Goal: Task Accomplishment & Management: Manage account settings

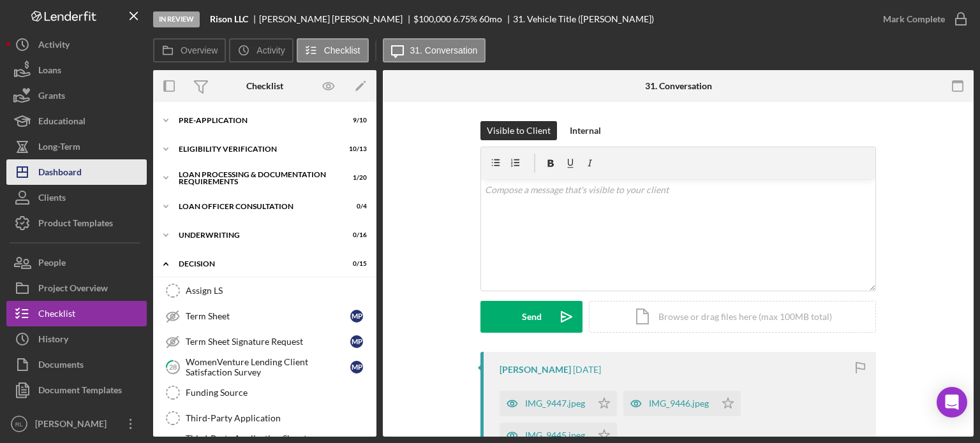
click at [64, 161] on div "Dashboard" at bounding box center [59, 173] width 43 height 29
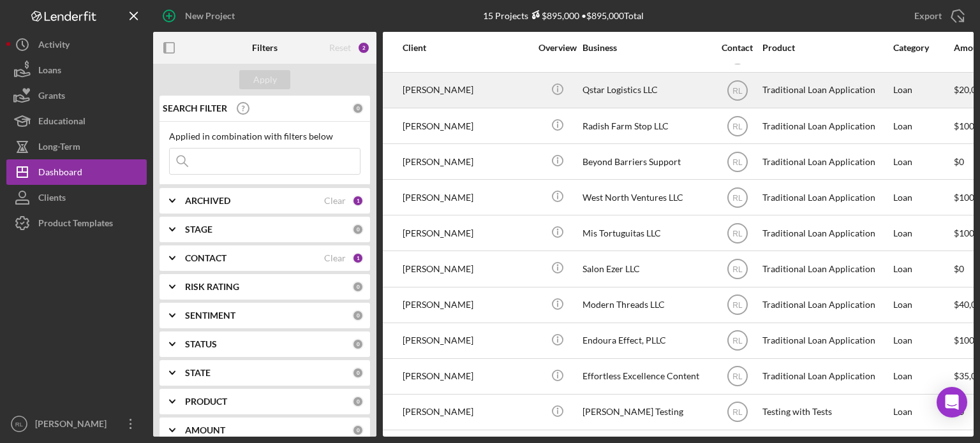
scroll to position [179, 99]
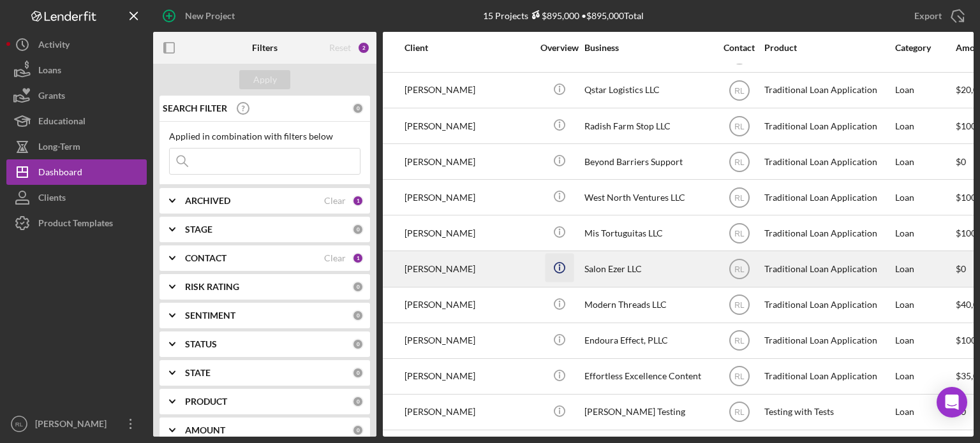
click at [546, 262] on icon "Icon/Info" at bounding box center [559, 268] width 29 height 29
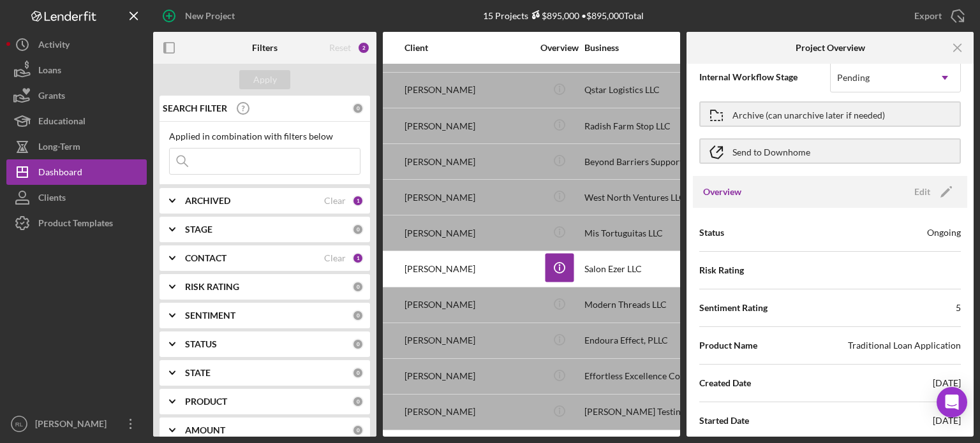
scroll to position [22, 0]
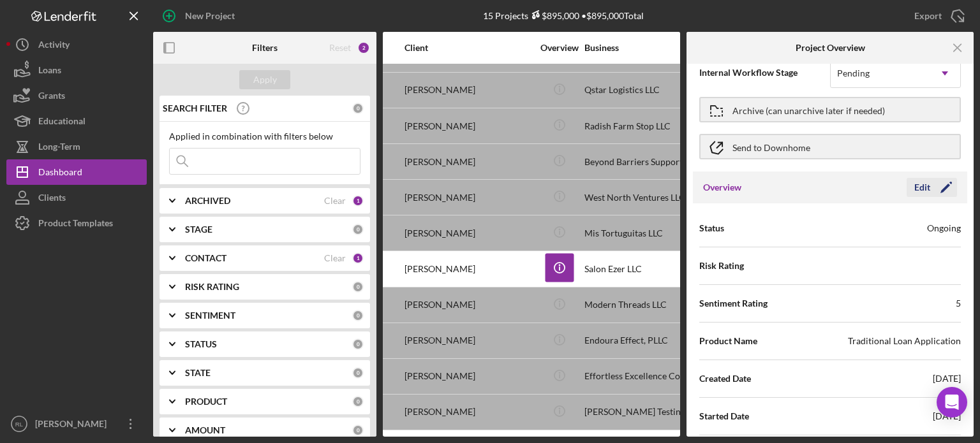
click at [934, 191] on icon "Icon/Edit" at bounding box center [946, 188] width 32 height 32
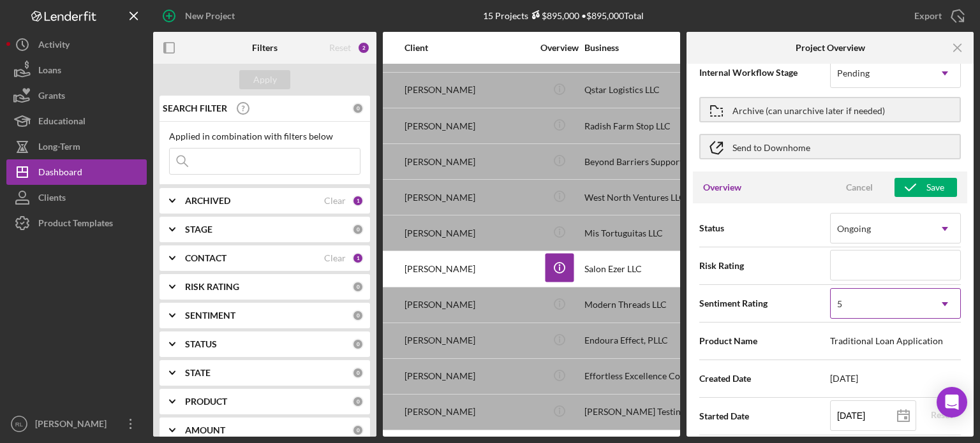
click at [885, 301] on div "5" at bounding box center [879, 304] width 99 height 29
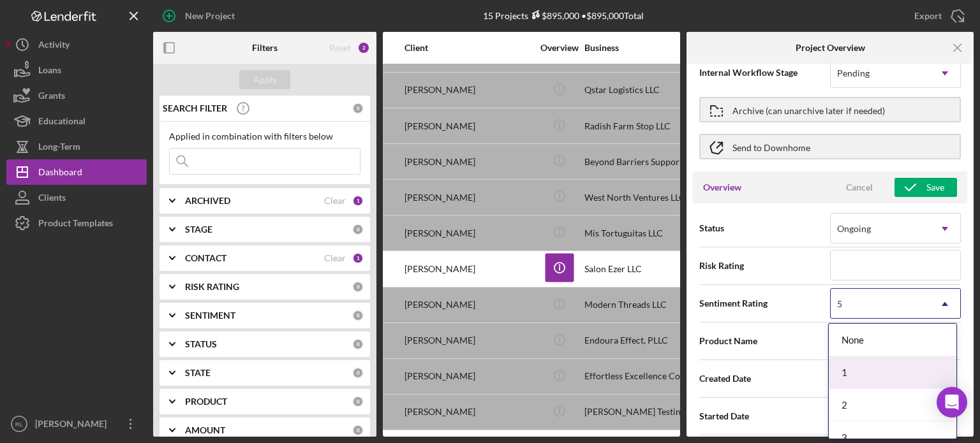
click at [857, 364] on div "1" at bounding box center [893, 373] width 128 height 33
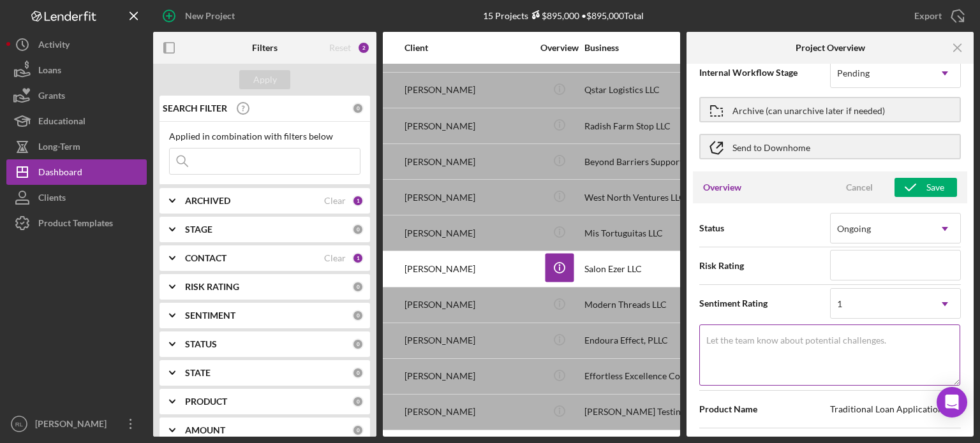
click at [760, 360] on textarea "Let the team know about potential challenges." at bounding box center [829, 355] width 261 height 61
type textarea "Here's a snapshot of information that has been fully approved, as well as the i…"
type textarea "N"
type textarea "Here's a snapshot of information that has been fully approved, as well as the i…"
type textarea "Non"
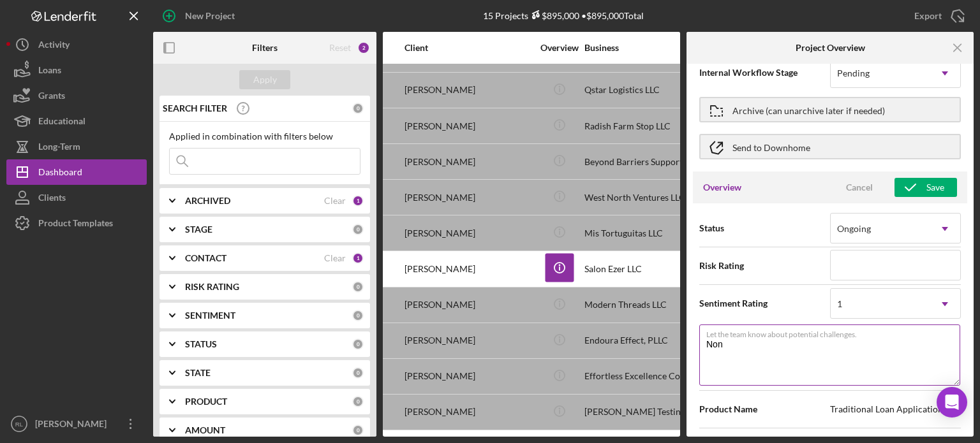
type textarea "Here's a snapshot of information that has been fully approved, as well as the i…"
type textarea "Nonre"
type textarea "Here's a snapshot of information that has been fully approved, as well as the i…"
type textarea "Nonres"
type textarea "Here's a snapshot of information that has been fully approved, as well as the i…"
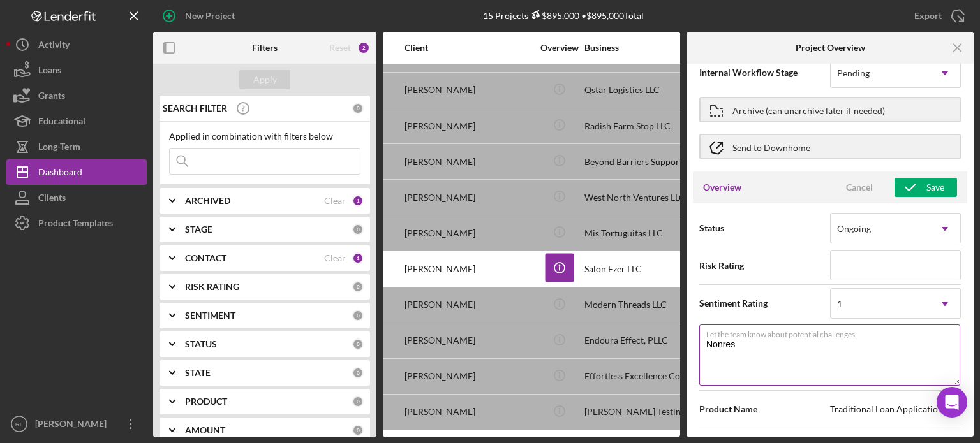
type textarea "Nonresp"
type textarea "Here's a snapshot of information that has been fully approved, as well as the i…"
type textarea "Nonrespon"
type textarea "Here's a snapshot of information that has been fully approved, as well as the i…"
type textarea "Nonrespons"
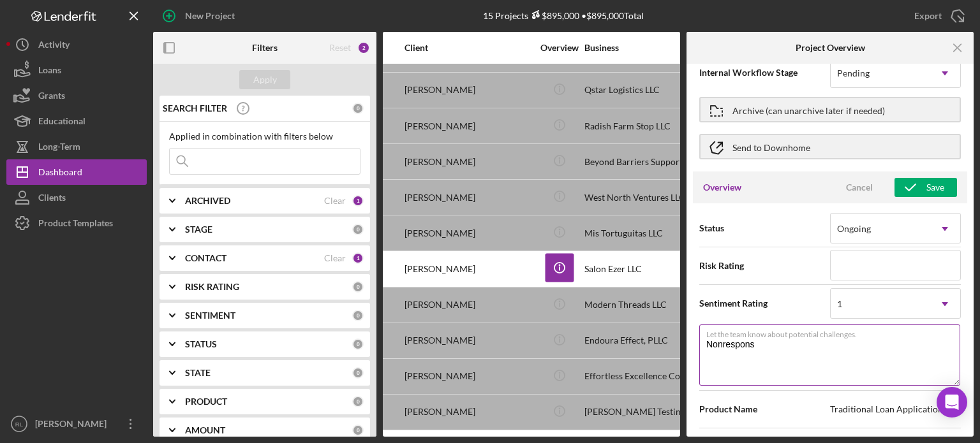
type textarea "Here's a snapshot of information that has been fully approved, as well as the i…"
type textarea "Nonresponsi"
type textarea "Here's a snapshot of information that has been fully approved, as well as the i…"
type textarea "Nonresponsiv"
type textarea "Here's a snapshot of information that has been fully approved, as well as the i…"
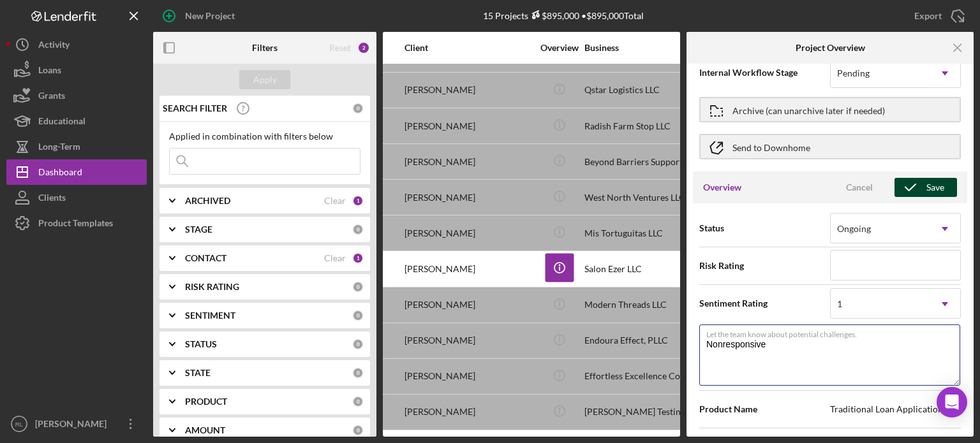
type textarea "Nonresponsive"
click at [932, 188] on div "Save" at bounding box center [935, 187] width 18 height 19
type textarea "Here's a snapshot of information that has been fully approved, as well as the i…"
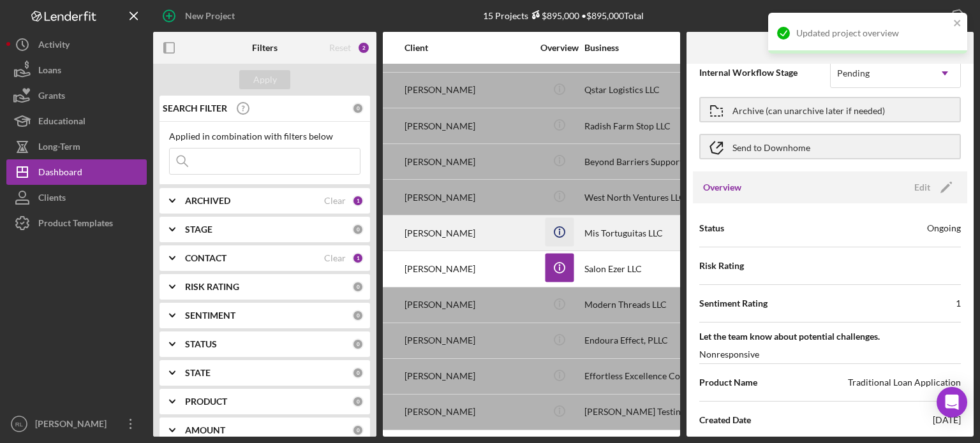
click at [561, 225] on icon "Icon/Info" at bounding box center [559, 232] width 29 height 29
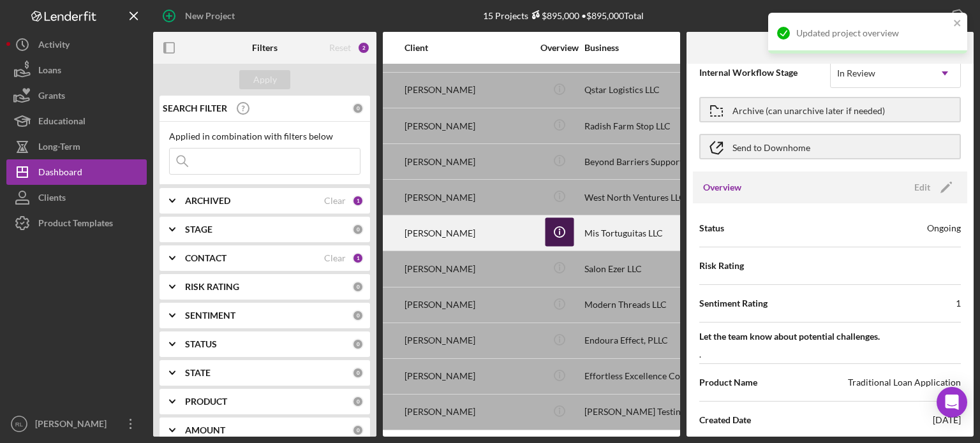
scroll to position [0, 0]
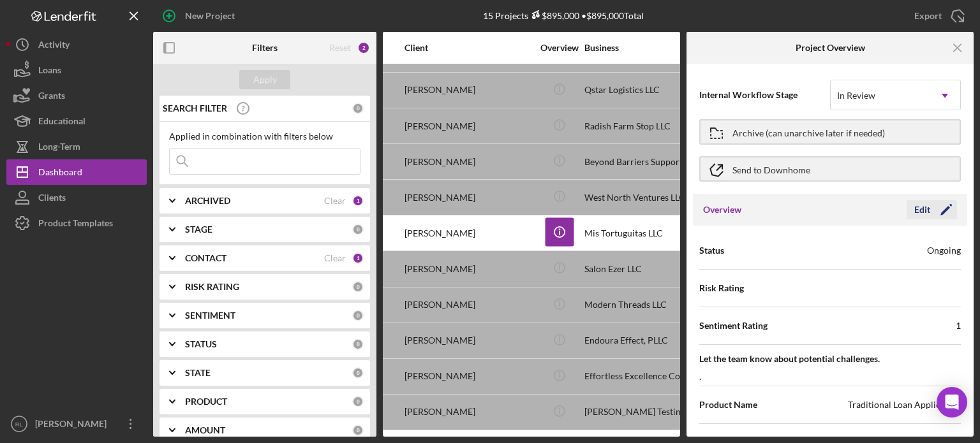
click at [939, 203] on icon "Icon/Edit" at bounding box center [946, 210] width 32 height 32
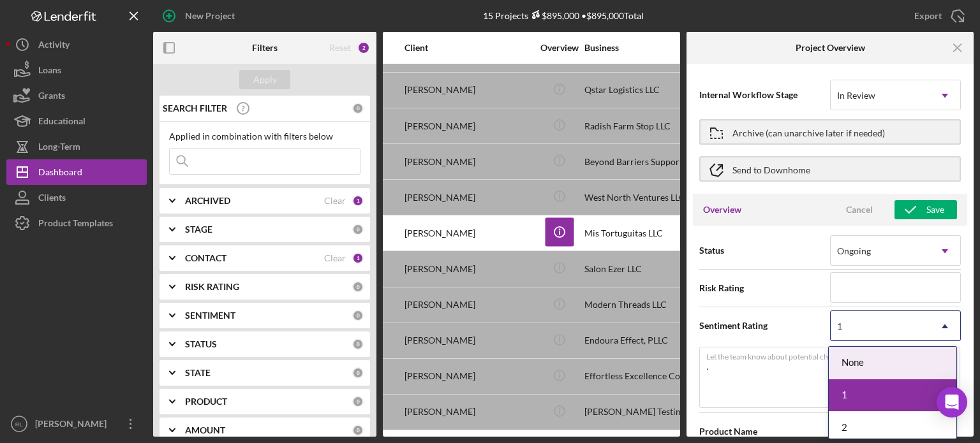
click at [911, 328] on div "1" at bounding box center [879, 326] width 99 height 29
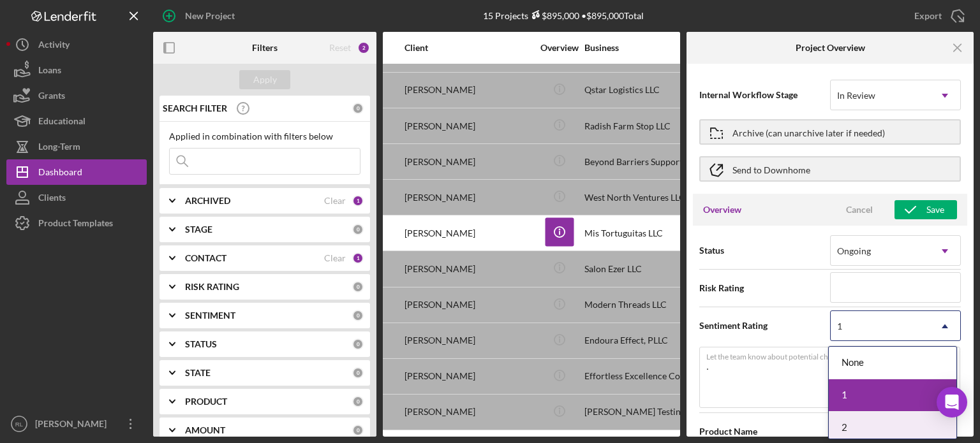
scroll to position [102, 0]
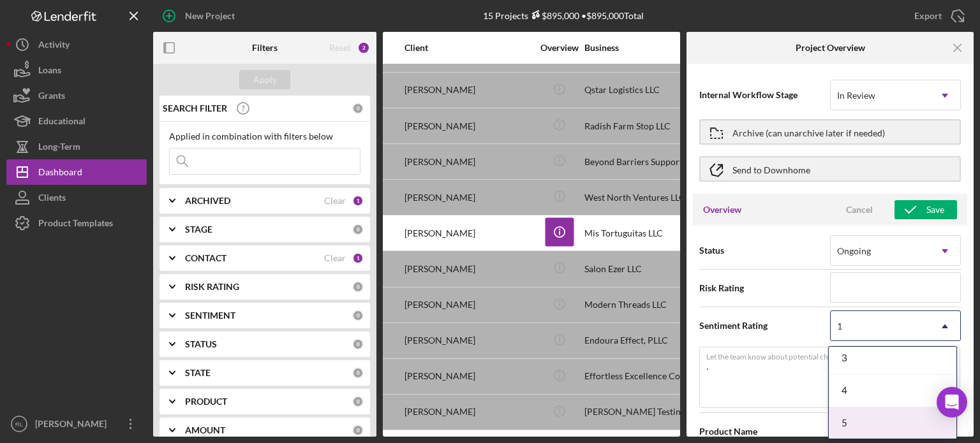
click at [855, 434] on div "5" at bounding box center [893, 424] width 128 height 33
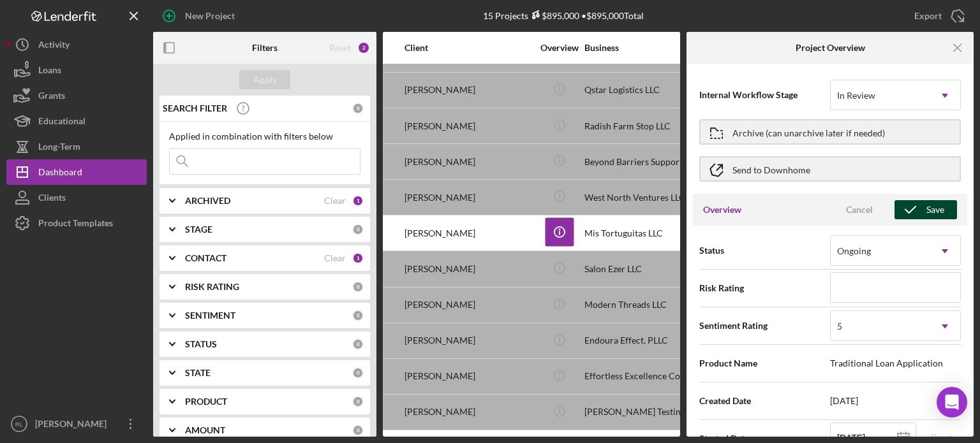
click at [926, 210] on div "Save" at bounding box center [935, 209] width 18 height 19
type textarea "Here's a snapshot of information that has been fully approved, as well as the i…"
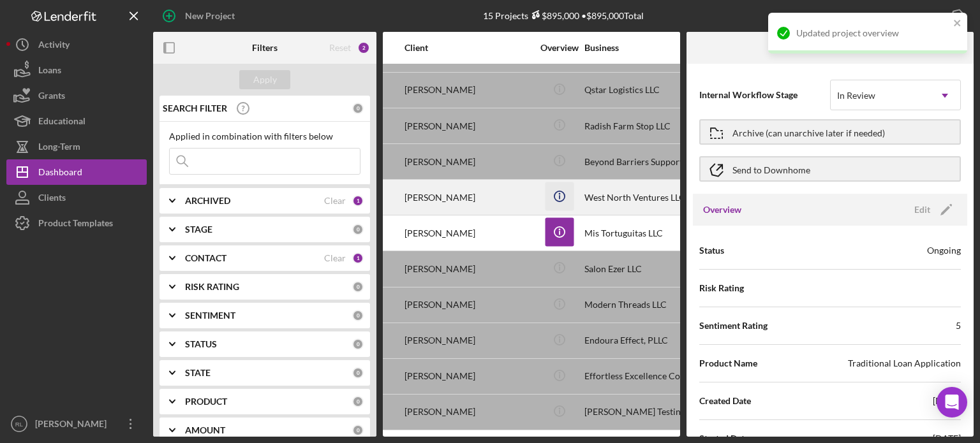
click at [553, 191] on icon "Icon/Info" at bounding box center [559, 196] width 29 height 29
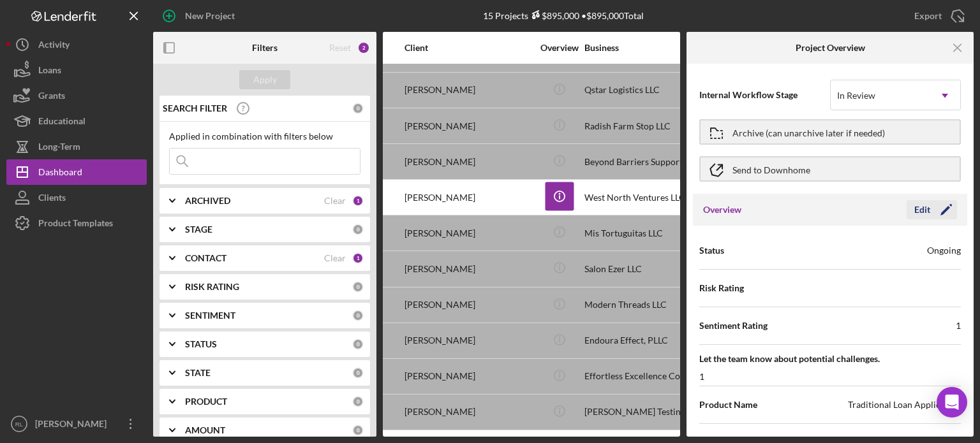
click at [932, 207] on icon "Icon/Edit" at bounding box center [946, 210] width 32 height 32
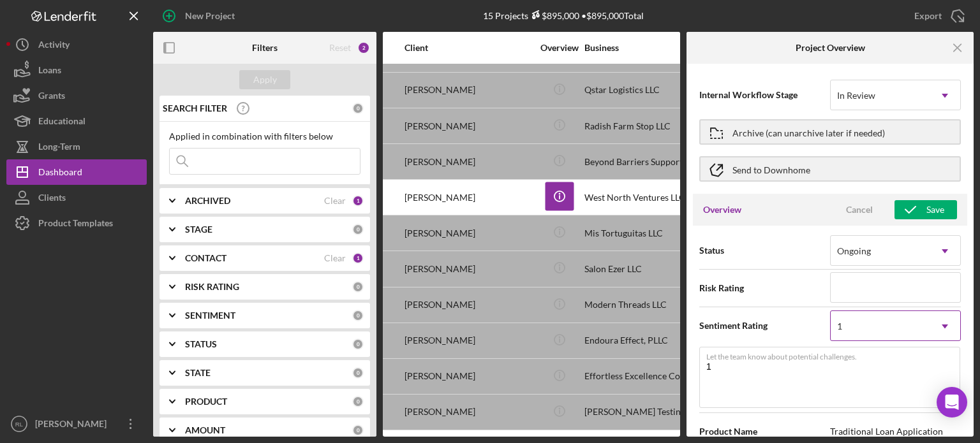
click at [919, 336] on div "1" at bounding box center [879, 326] width 99 height 29
click at [855, 425] on div "5" at bounding box center [893, 424] width 128 height 33
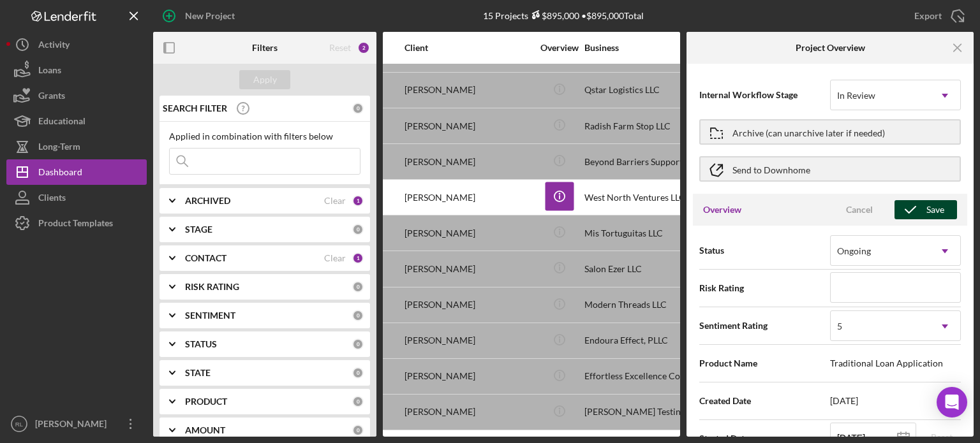
click at [936, 208] on div "Save" at bounding box center [935, 209] width 18 height 19
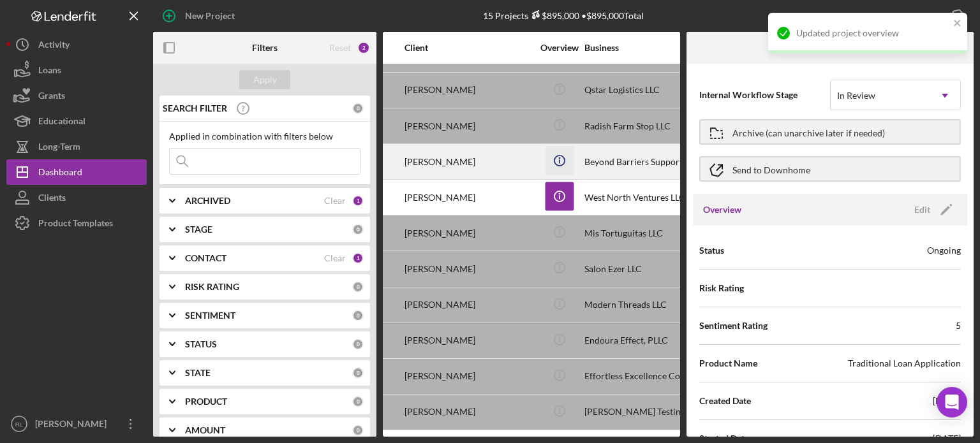
click at [559, 151] on icon "Icon/Info" at bounding box center [559, 161] width 29 height 29
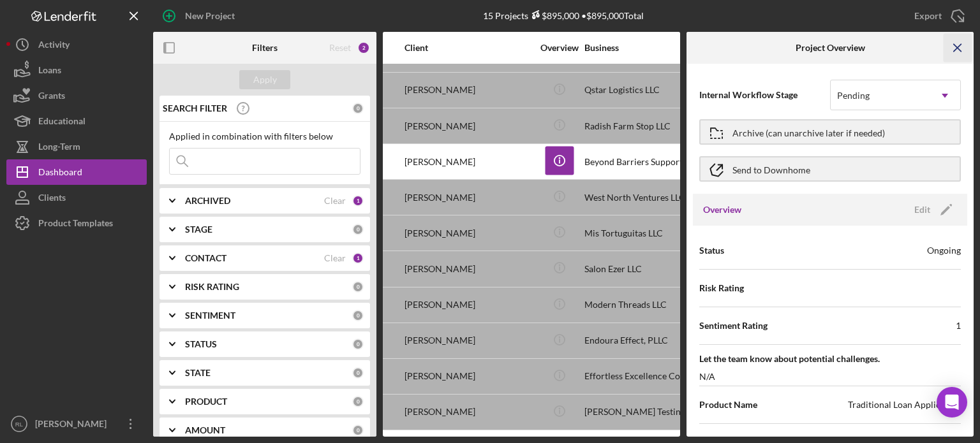
click at [957, 34] on icon "Icon/Menu Close" at bounding box center [957, 48] width 29 height 29
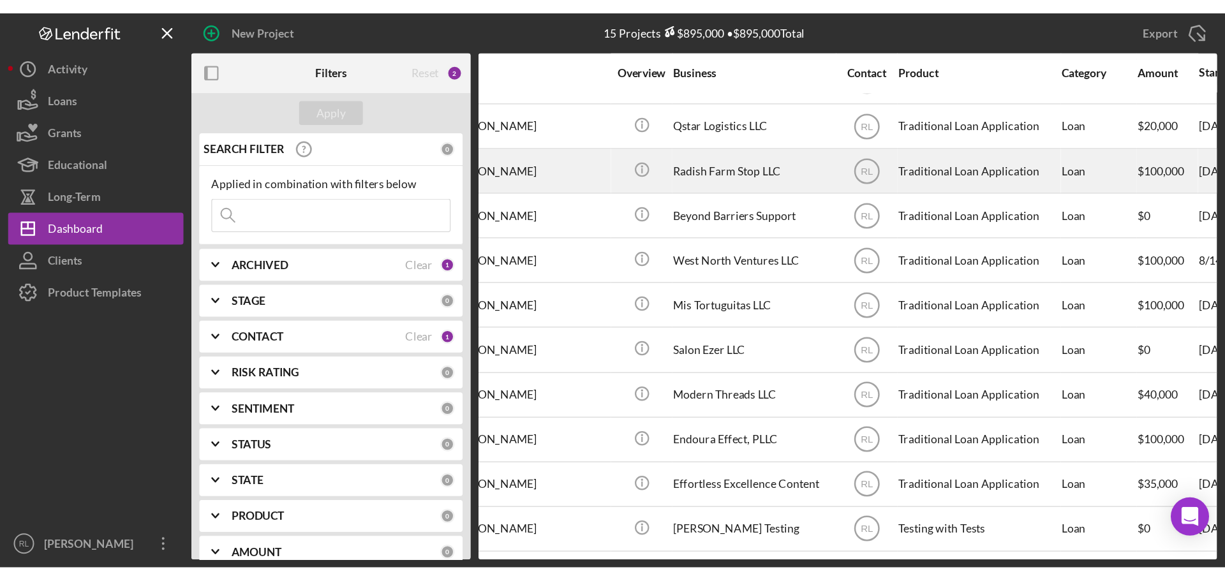
scroll to position [179, 145]
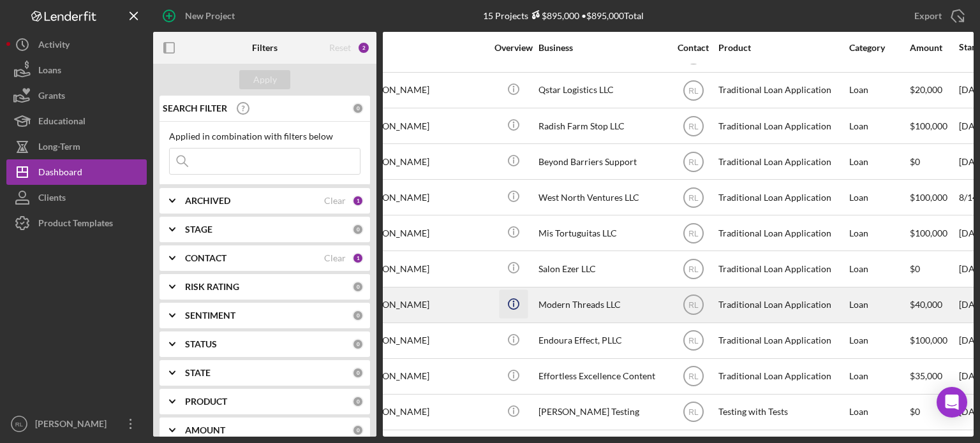
click at [518, 298] on circle "button" at bounding box center [513, 303] width 10 height 10
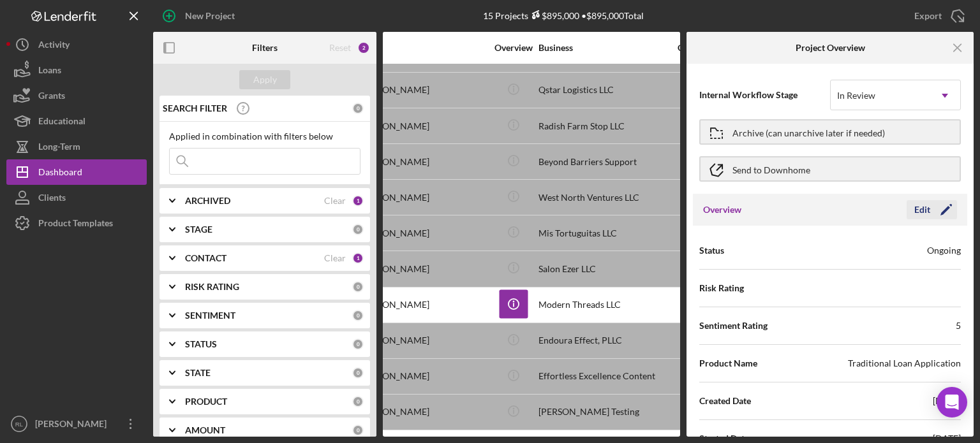
click at [930, 207] on icon "Icon/Edit" at bounding box center [946, 210] width 32 height 32
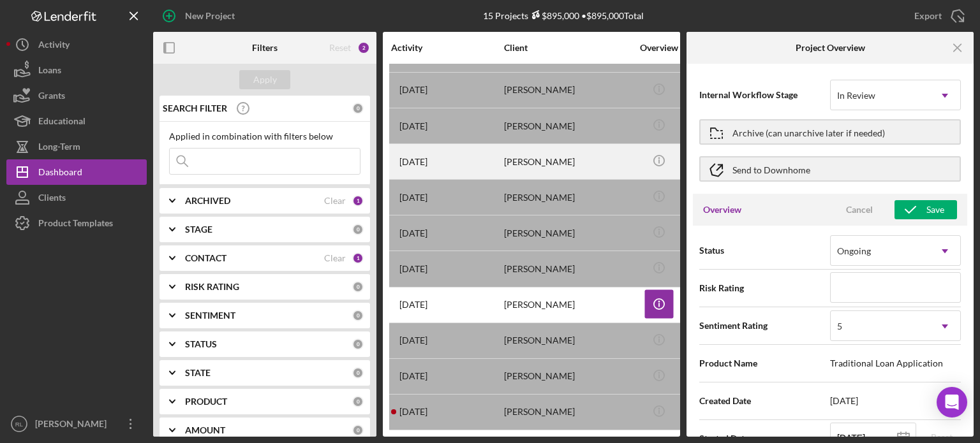
scroll to position [179, 0]
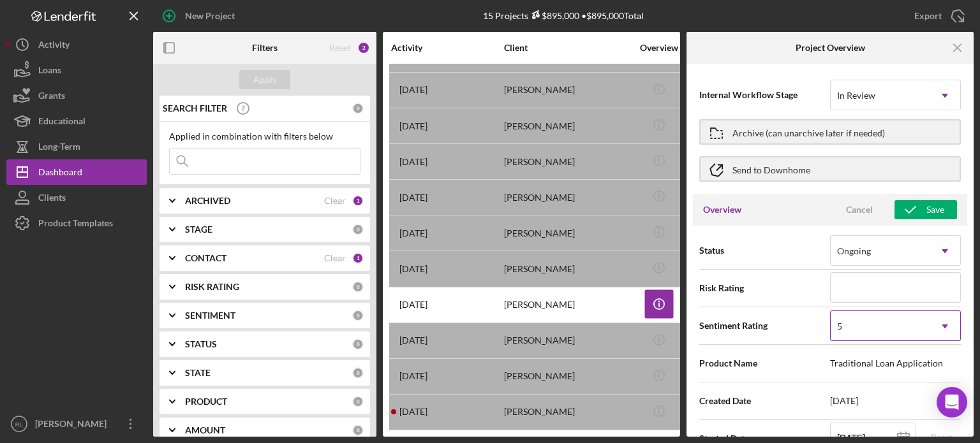
click at [877, 332] on div "5" at bounding box center [879, 326] width 99 height 29
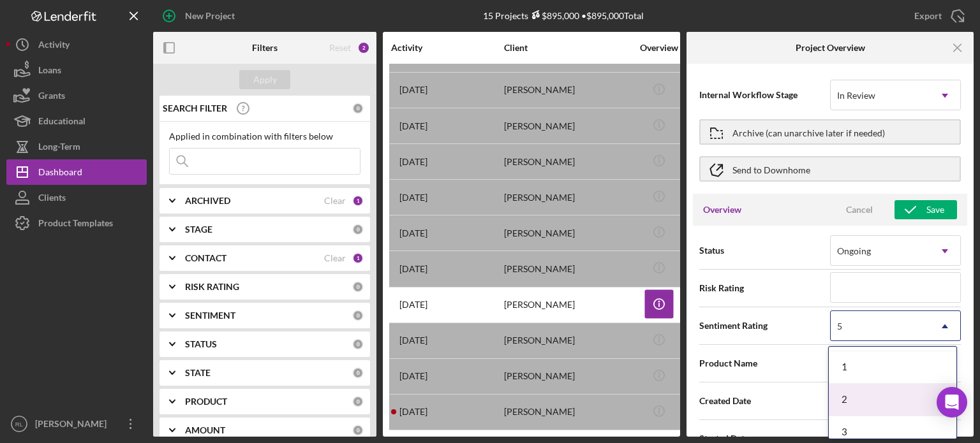
scroll to position [36, 0]
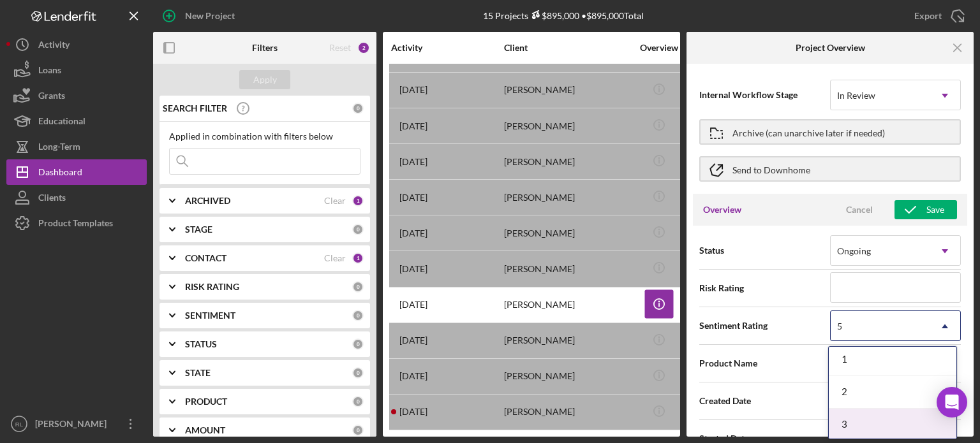
click at [862, 423] on div "3" at bounding box center [893, 425] width 128 height 33
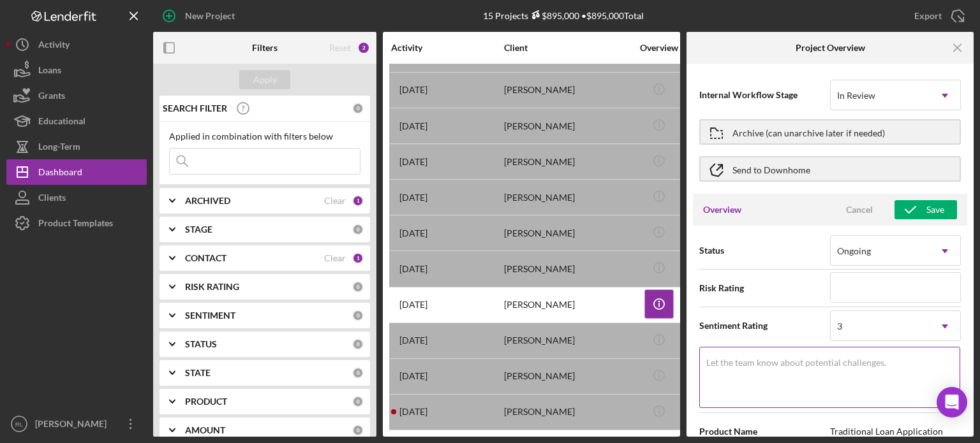
click at [824, 371] on textarea "Let the team know about potential challenges." at bounding box center [829, 377] width 261 height 61
type textarea "Here's a snapshot of information that has been fully approved, as well as the i…"
type textarea "F"
type textarea "Here's a snapshot of information that has been fully approved, as well as the i…"
type textarea "Fu"
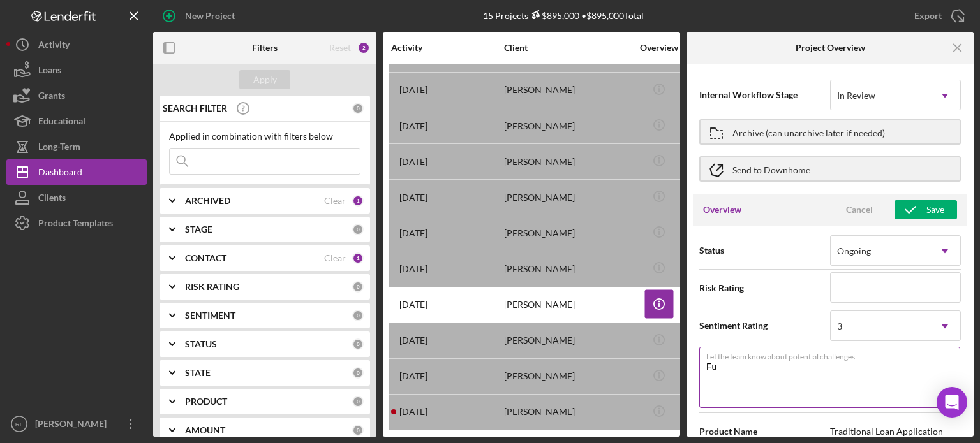
type textarea "Here's a snapshot of information that has been fully approved, as well as the i…"
type textarea "Fudi"
type textarea "Here's a snapshot of information that has been fully approved, as well as the i…"
type textarea "Fudin"
type textarea "Here's a snapshot of information that has been fully approved, as well as the i…"
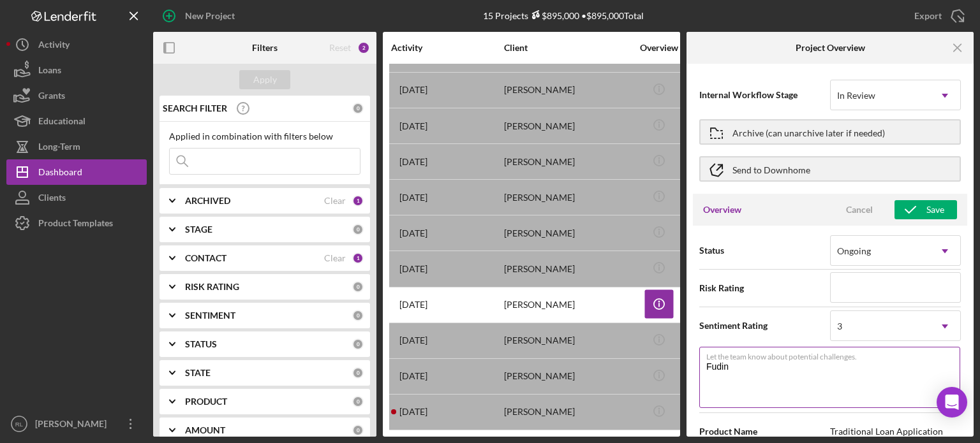
type textarea "Fuding"
type textarea "Here's a snapshot of information that has been fully approved, as well as the i…"
type textarea "Fuding S"
type textarea "Here's a snapshot of information that has been fully approved, as well as the i…"
type textarea "Fuding So"
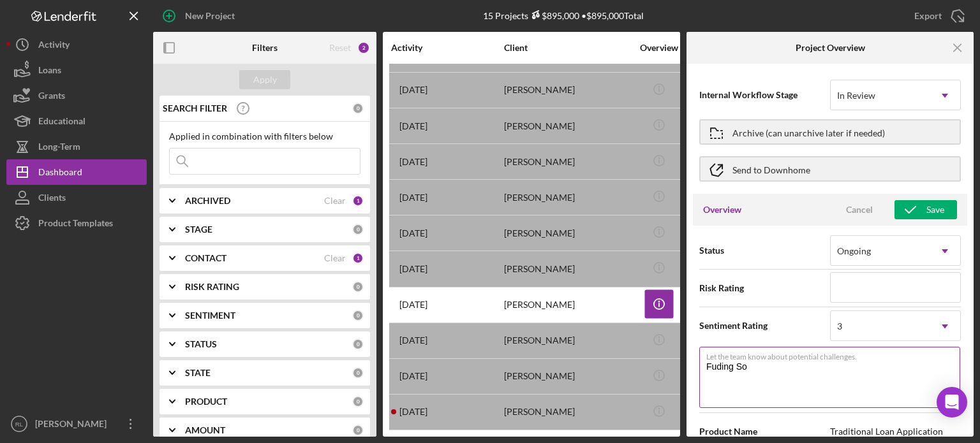
type textarea "Here's a snapshot of information that has been fully approved, as well as the i…"
type textarea "Fuding Sou"
type textarea "Here's a snapshot of information that has been fully approved, as well as the i…"
type textarea "Fuding Sour"
type textarea "Here's a snapshot of information that has been fully approved, as well as the i…"
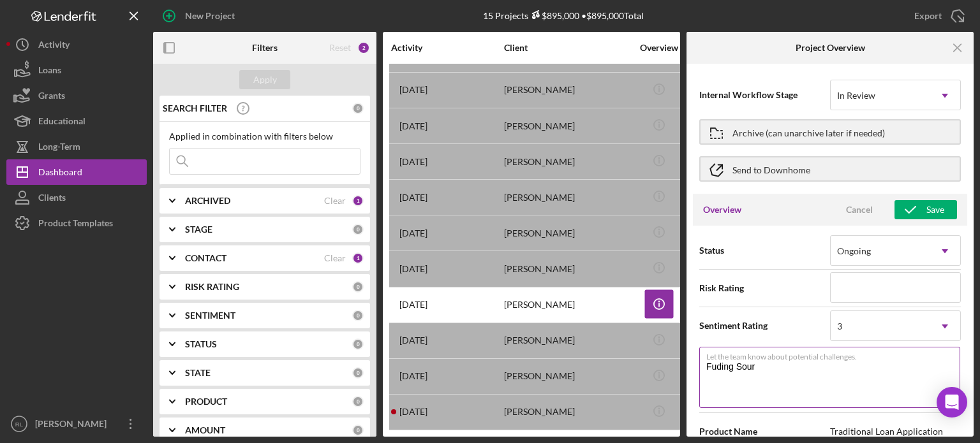
type textarea "Fuding Sourc"
type textarea "Here's a snapshot of information that has been fully approved, as well as the i…"
type textarea "Fuding So"
type textarea "Here's a snapshot of information that has been fully approved, as well as the i…"
type textarea "Fuding S"
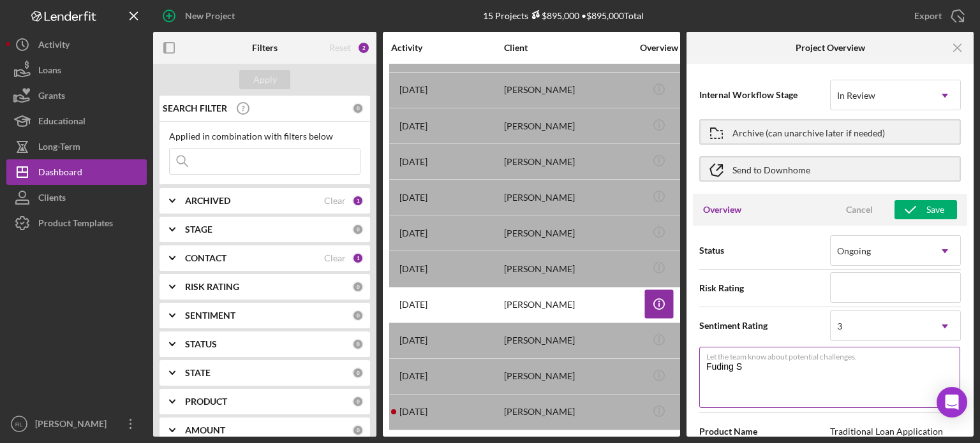
type textarea "Here's a snapshot of information that has been fully approved, as well as the i…"
type textarea "Fuding"
type textarea "Here's a snapshot of information that has been fully approved, as well as the i…"
type textarea "Fuding"
type textarea "Here's a snapshot of information that has been fully approved, as well as the i…"
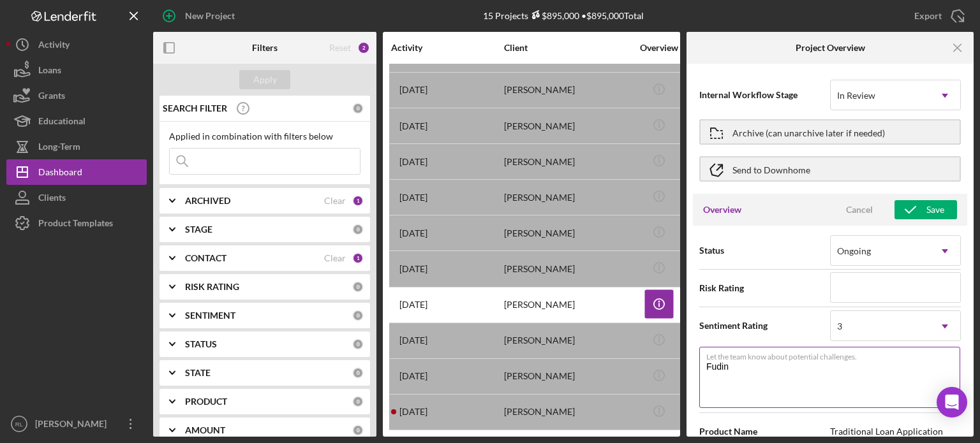
type textarea "Fudi"
type textarea "Here's a snapshot of information that has been fully approved, as well as the i…"
type textarea "Fud"
type textarea "Here's a snapshot of information that has been fully approved, as well as the i…"
type textarea "Fu"
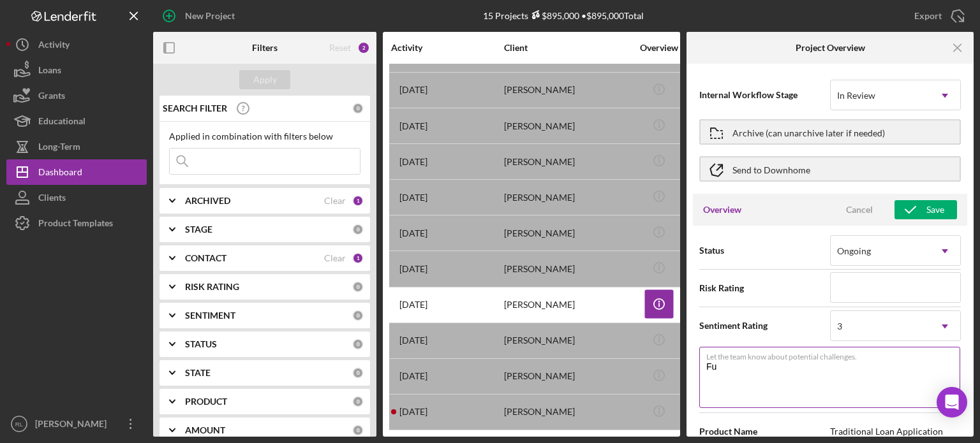
type textarea "Here's a snapshot of information that has been fully approved, as well as the i…"
type textarea "Fud"
type textarea "Here's a snapshot of information that has been fully approved, as well as the i…"
type textarea "Fu"
type textarea "Here's a snapshot of information that has been fully approved, as well as the i…"
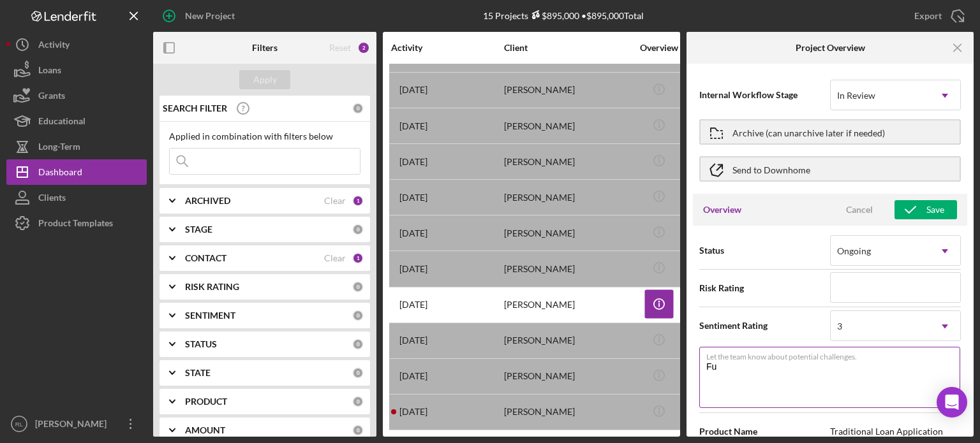
type textarea "Fun"
type textarea "Here's a snapshot of information that has been fully approved, as well as the i…"
type textarea "Fundi"
type textarea "Here's a snapshot of information that has been fully approved, as well as the i…"
type textarea "Fundin"
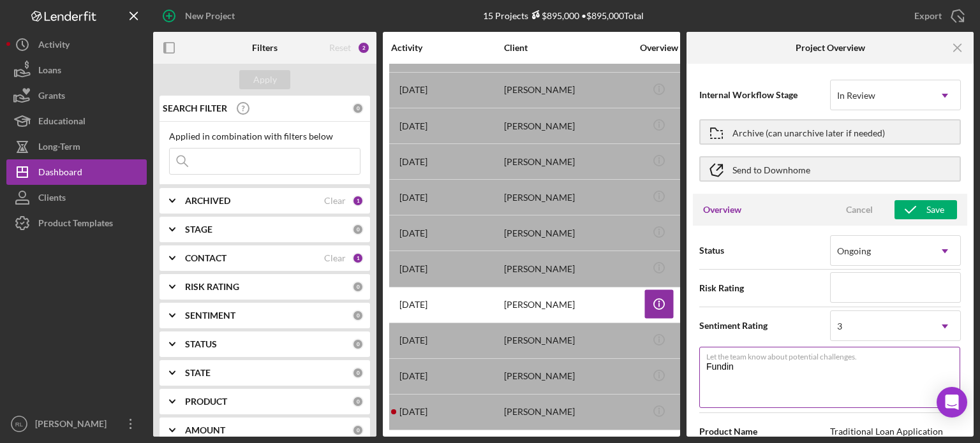
type textarea "Here's a snapshot of information that has been fully approved, as well as the i…"
type textarea "Funding"
type textarea "Here's a snapshot of information that has been fully approved, as well as the i…"
type textarea "Funding"
type textarea "Here's a snapshot of information that has been fully approved, as well as the i…"
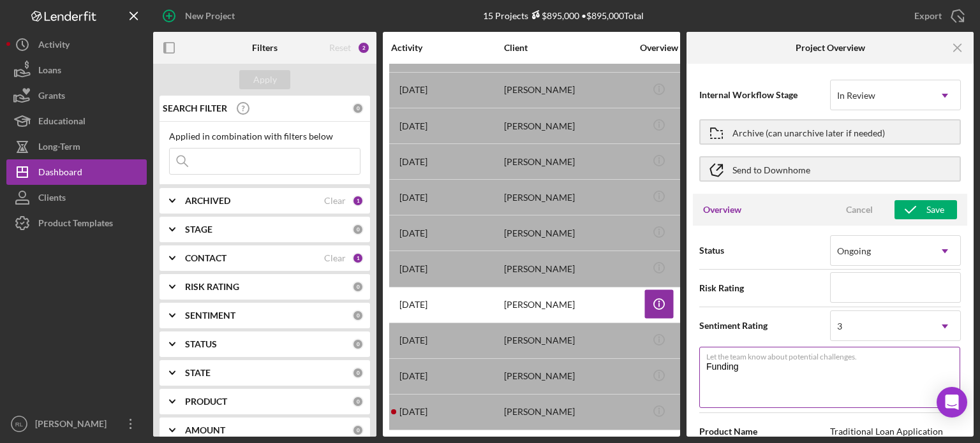
type textarea "Funding S"
type textarea "Here's a snapshot of information that has been fully approved, as well as the i…"
type textarea "Funding So"
type textarea "Here's a snapshot of information that has been fully approved, as well as the i…"
type textarea "Funding Sou"
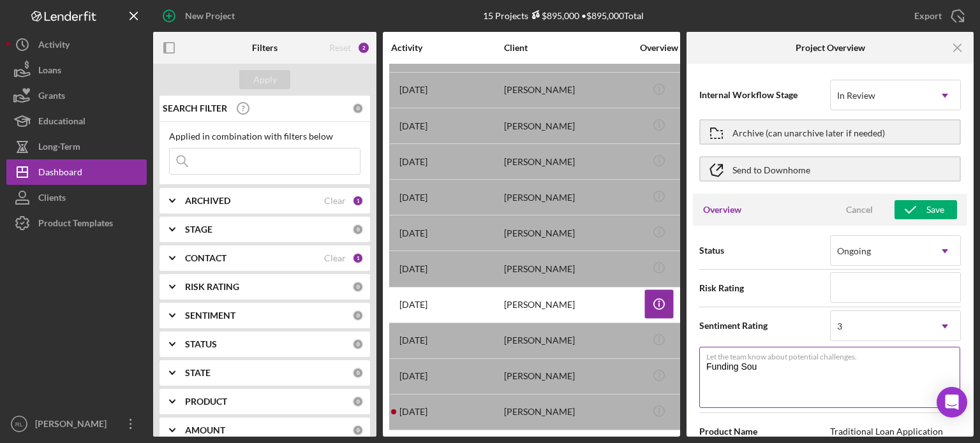
type textarea "Here's a snapshot of information that has been fully approved, as well as the i…"
type textarea "Funding Sour"
type textarea "Here's a snapshot of information that has been fully approved, as well as the i…"
type textarea "Funding Sourc"
type textarea "Here's a snapshot of information that has been fully approved, as well as the i…"
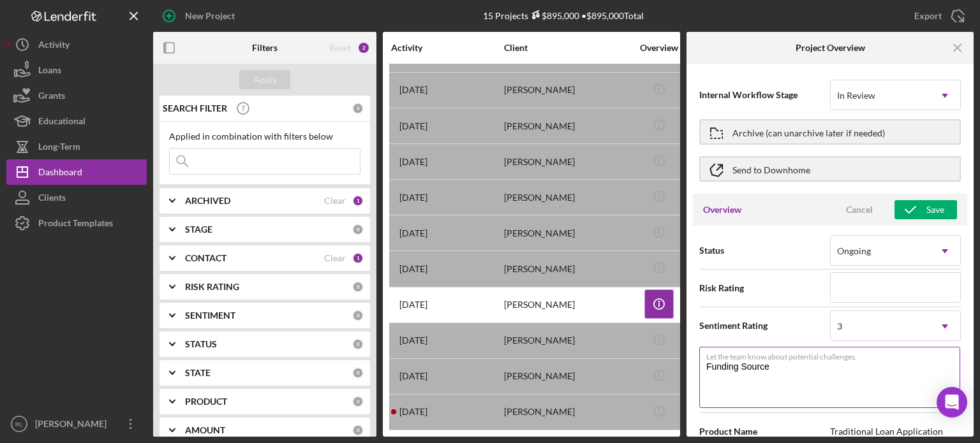
type textarea "Funding Source"
type textarea "Here's a snapshot of information that has been fully approved, as well as the i…"
type textarea "Funding Source a"
type textarea "Here's a snapshot of information that has been fully approved, as well as the i…"
type textarea "Funding Source an"
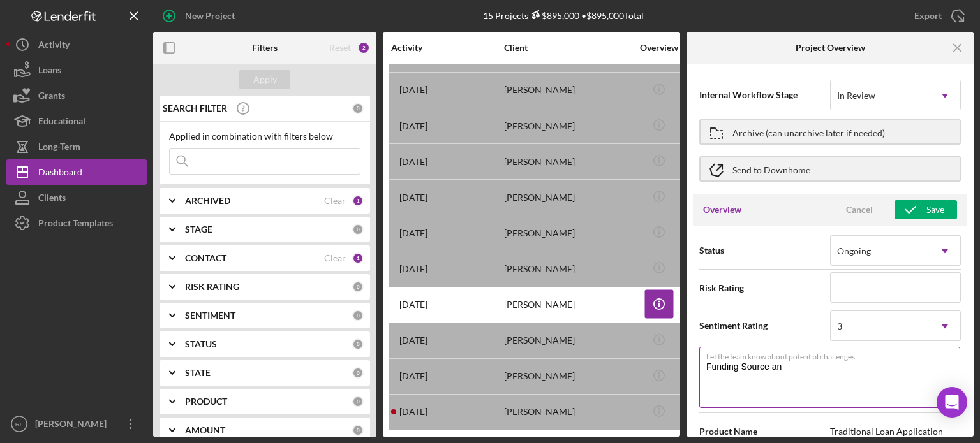
type textarea "Here's a snapshot of information that has been fully approved, as well as the i…"
type textarea "Funding Source and"
type textarea "Here's a snapshot of information that has been fully approved, as well as the i…"
type textarea "Funding Source and l"
type textarea "Here's a snapshot of information that has been fully approved, as well as the i…"
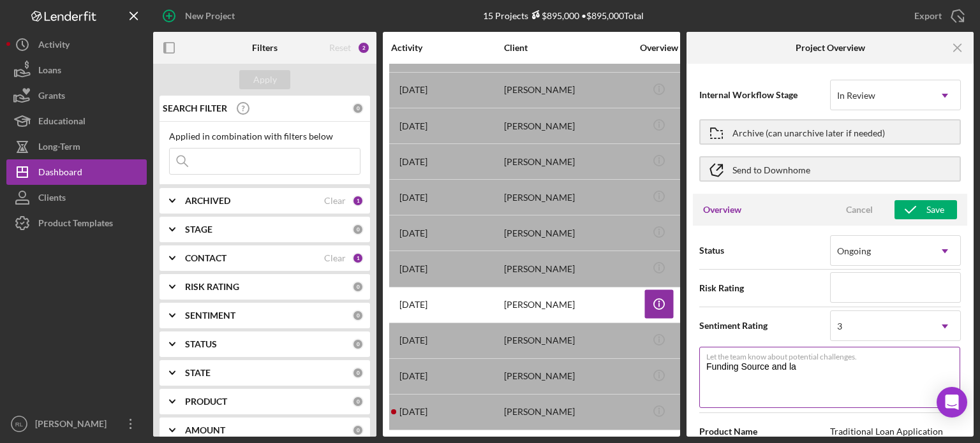
type textarea "Funding Source and lac"
type textarea "Here's a snapshot of information that has been fully approved, as well as the i…"
type textarea "Funding Source and lack"
type textarea "Here's a snapshot of information that has been fully approved, as well as the i…"
type textarea "Funding Source and lack"
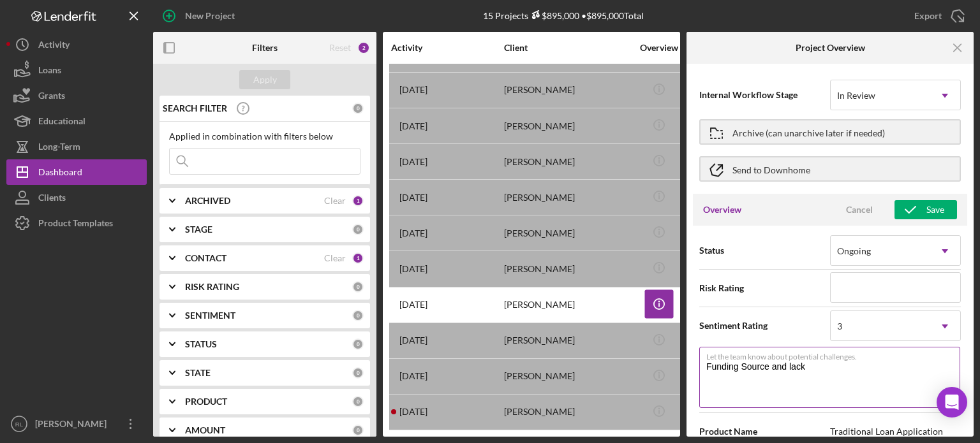
type textarea "Here's a snapshot of information that has been fully approved, as well as the i…"
type textarea "Funding Source and lack o"
type textarea "Here's a snapshot of information that has been fully approved, as well as the i…"
type textarea "Funding Source and lack of"
type textarea "Here's a snapshot of information that has been fully approved, as well as the i…"
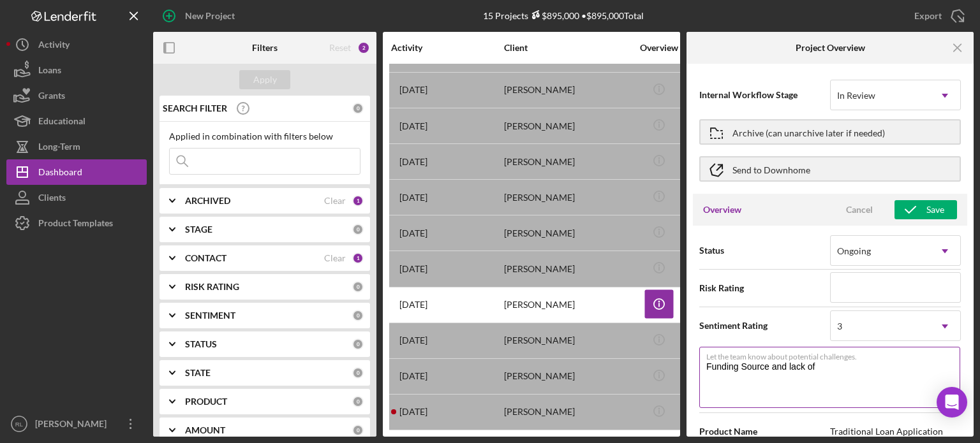
type textarea "Funding Source and lack of"
type textarea "Here's a snapshot of information that has been fully approved, as well as the i…"
type textarea "Funding Source and lack of c"
type textarea "Here's a snapshot of information that has been fully approved, as well as the i…"
type textarea "Funding Source and lack of co"
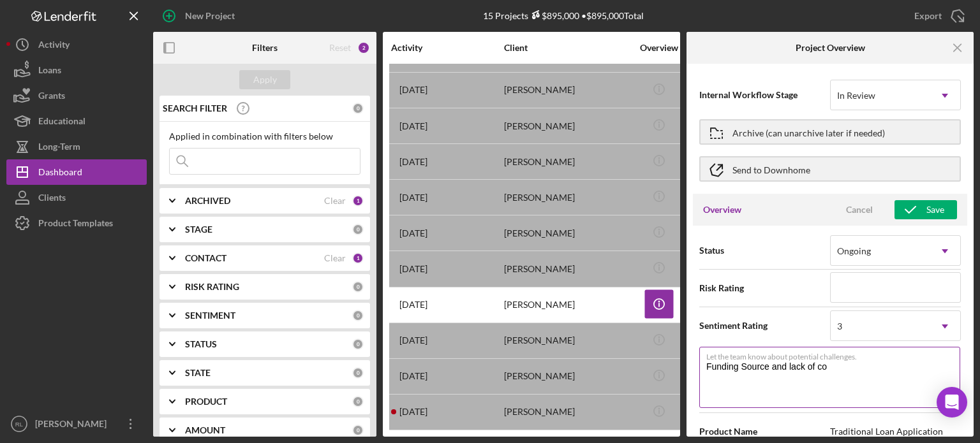
type textarea "Here's a snapshot of information that has been fully approved, as well as the i…"
type textarea "Funding Source and lack of col"
type textarea "Here's a snapshot of information that has been fully approved, as well as the i…"
type textarea "Funding Source and lack of coll"
type textarea "Here's a snapshot of information that has been fully approved, as well as the i…"
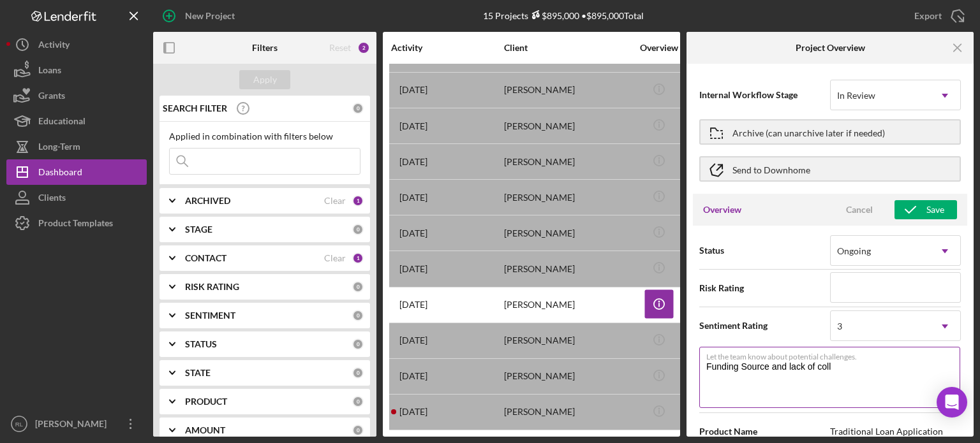
type textarea "Funding Source and lack of colla"
type textarea "Here's a snapshot of information that has been fully approved, as well as the i…"
type textarea "Funding Source and lack of collat"
type textarea "Here's a snapshot of information that has been fully approved, as well as the i…"
type textarea "Funding Source and lack of collater"
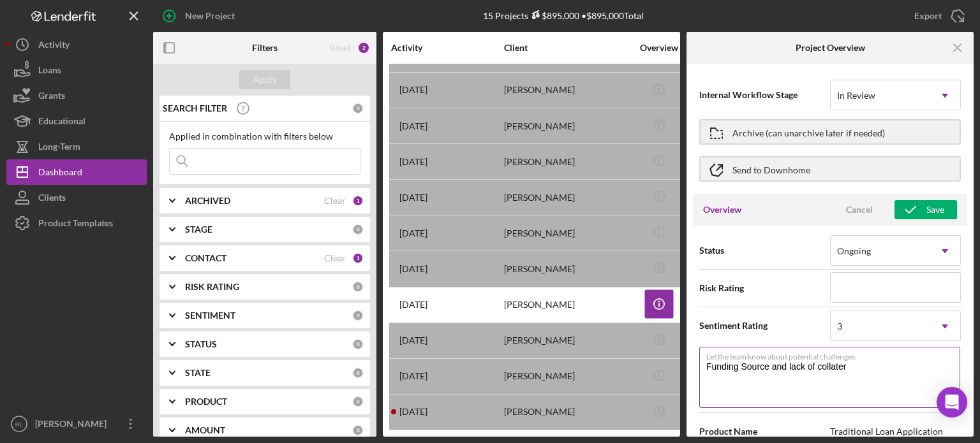
type textarea "Here's a snapshot of information that has been fully approved, as well as the i…"
type textarea "Funding Source and lack of collateral"
type textarea "Here's a snapshot of information that has been fully approved, as well as the i…"
type textarea "Funding Source and lack of collateral"
click at [930, 208] on div "Save" at bounding box center [935, 209] width 18 height 19
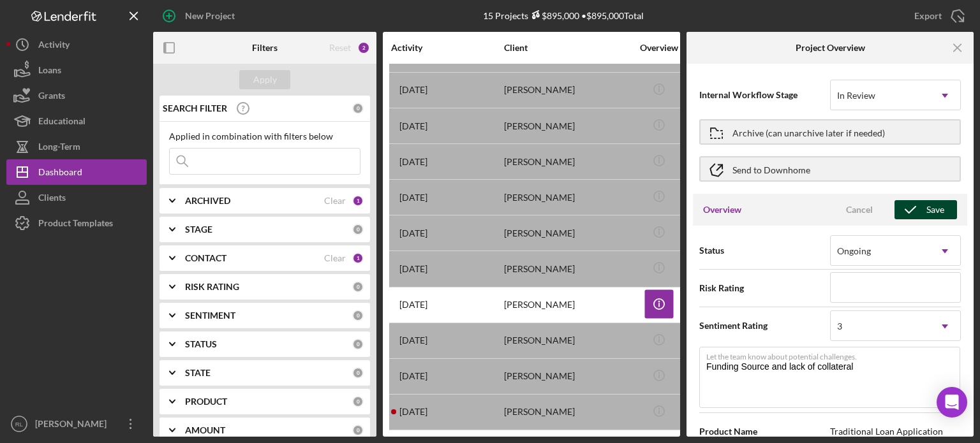
type textarea "Here's a snapshot of information that has been fully approved, as well as the i…"
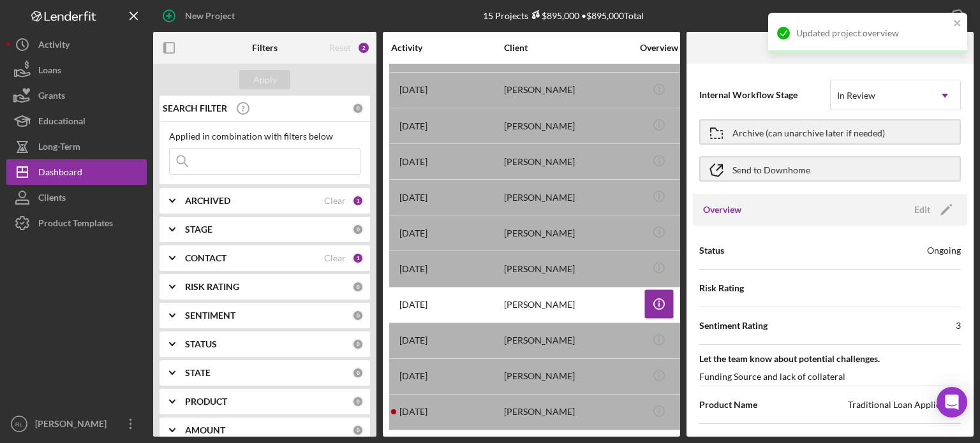
click at [949, 18] on div "Updated project overview" at bounding box center [867, 33] width 199 height 41
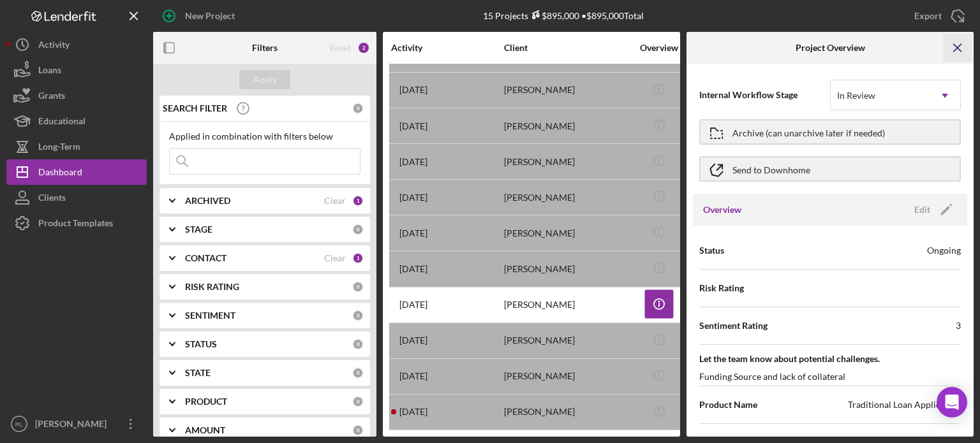
click at [959, 48] on icon "Icon/Menu Close" at bounding box center [957, 48] width 29 height 29
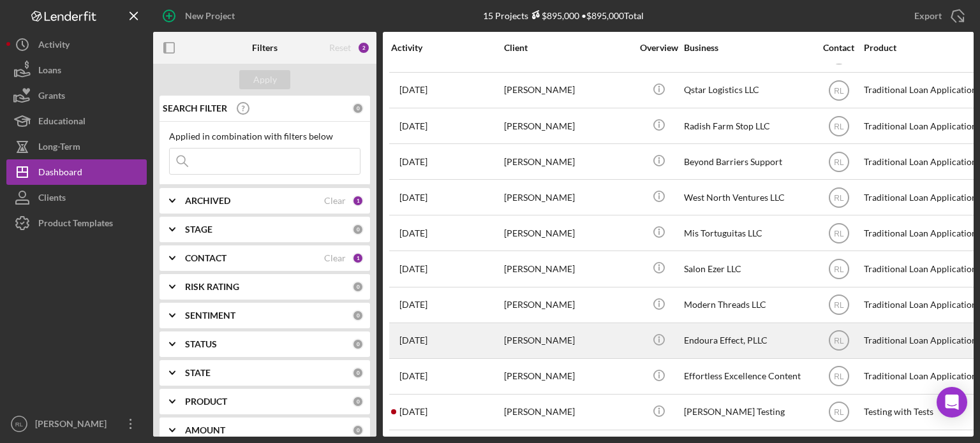
click at [624, 338] on div "[PERSON_NAME]" at bounding box center [568, 341] width 128 height 34
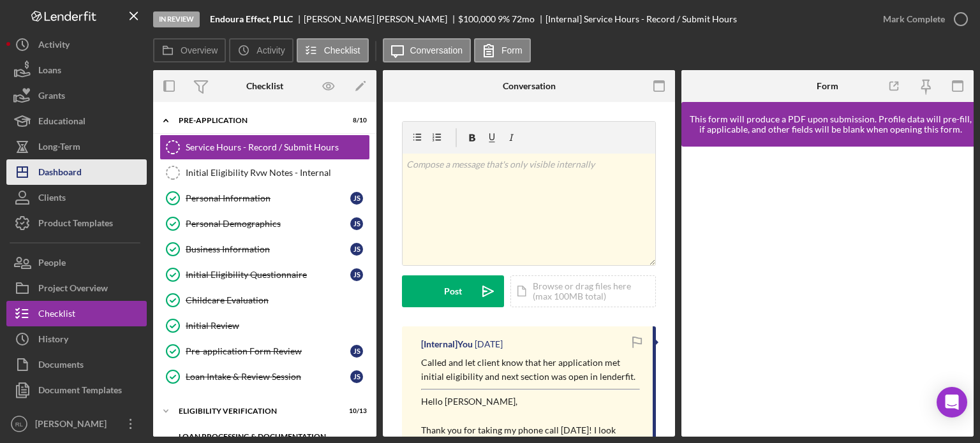
click at [70, 179] on div "Dashboard" at bounding box center [59, 173] width 43 height 29
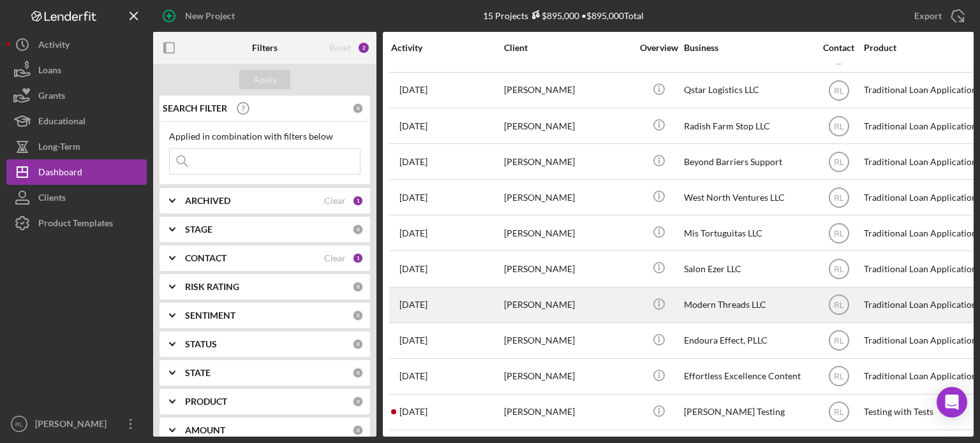
scroll to position [179, 0]
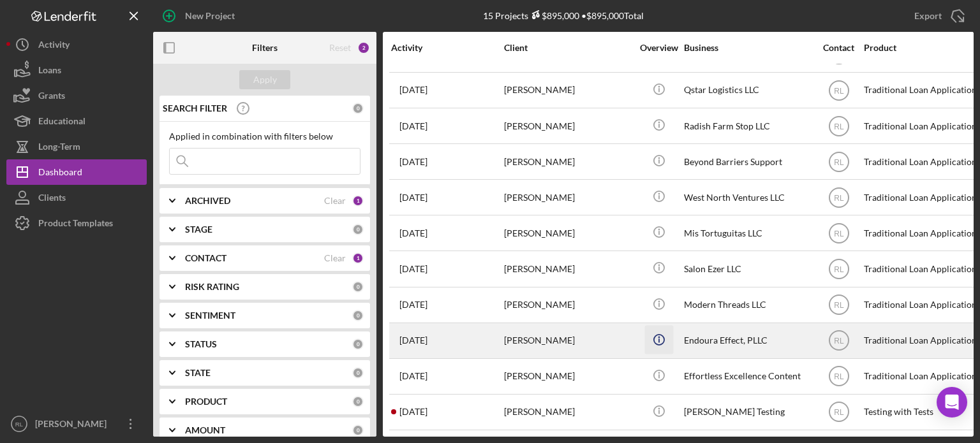
click at [671, 325] on icon "Icon/Info" at bounding box center [658, 339] width 29 height 29
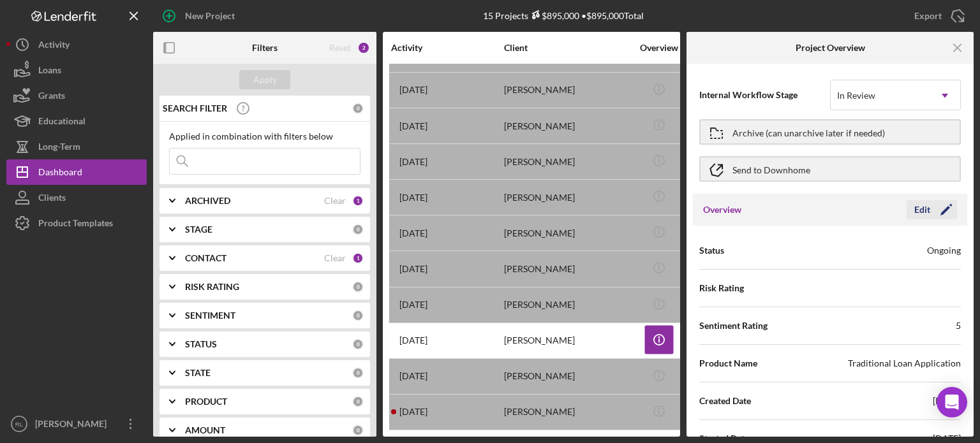
click at [925, 209] on div "Edit" at bounding box center [922, 209] width 16 height 19
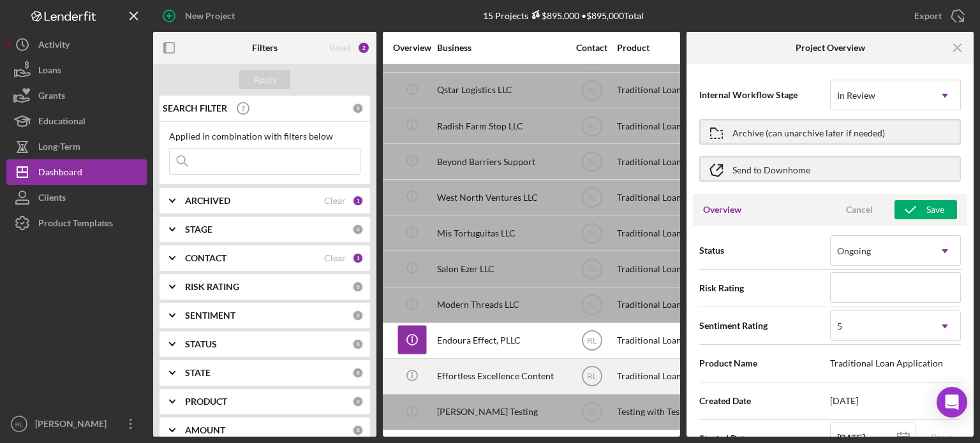
scroll to position [179, 0]
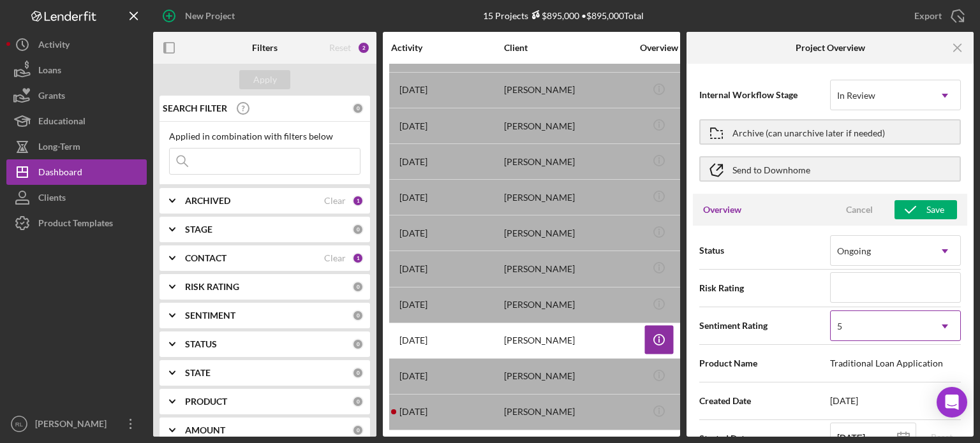
click at [873, 333] on div "5" at bounding box center [879, 326] width 99 height 29
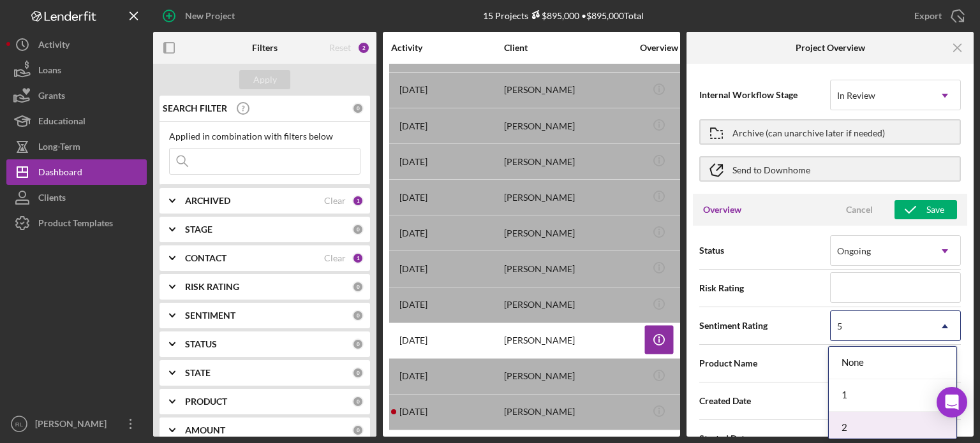
scroll to position [46, 0]
click at [866, 407] on div "3" at bounding box center [893, 415] width 128 height 33
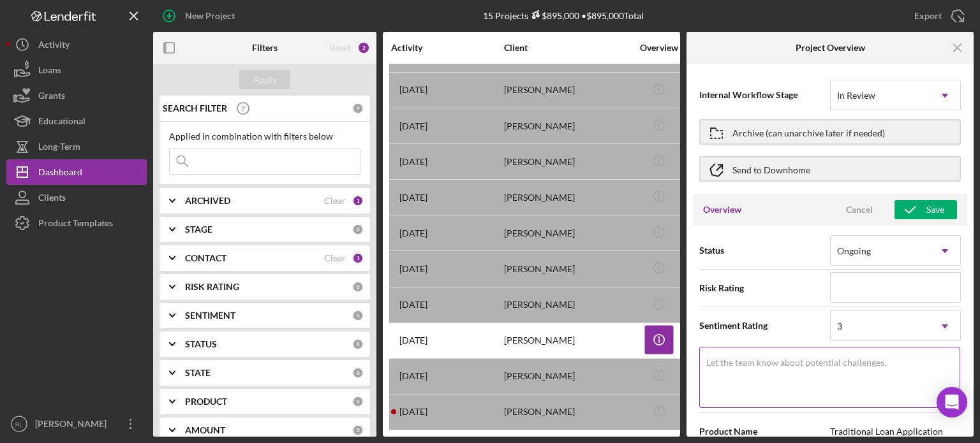
click at [789, 369] on textarea "Let the team know about potential challenges." at bounding box center [829, 377] width 261 height 61
type textarea "Here's a snapshot of information that has been fully approved, as well as the i…"
type textarea "J"
type textarea "Here's a snapshot of information that has been fully approved, as well as the i…"
type textarea "Ju"
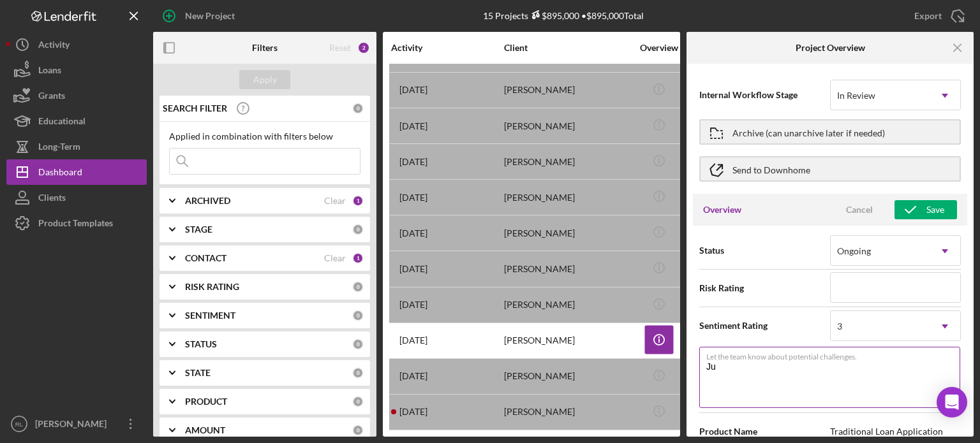
type textarea "Here's a snapshot of information that has been fully approved, as well as the i…"
type textarea "Just"
type textarea "Here's a snapshot of information that has been fully approved, as well as the i…"
type textarea "Just"
type textarea "Here's a snapshot of information that has been fully approved, as well as the i…"
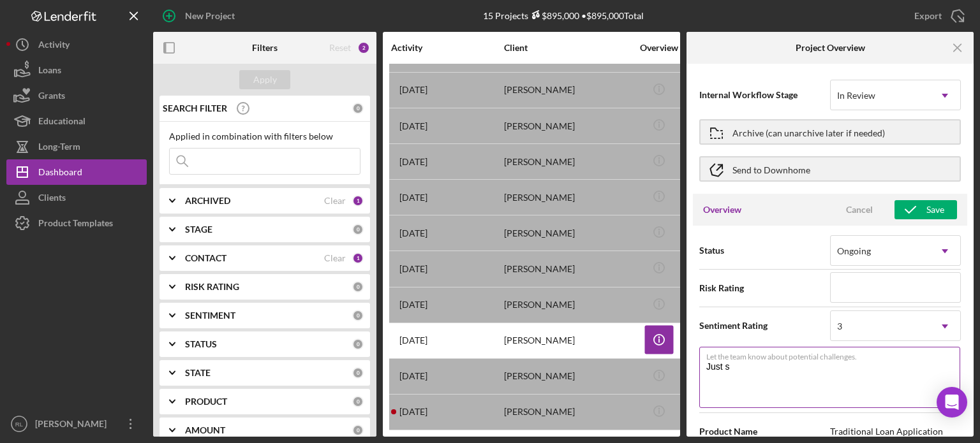
type textarea "Just st"
type textarea "Here's a snapshot of information that has been fully approved, as well as the i…"
type textarea "Just sta"
type textarea "Here's a snapshot of information that has been fully approved, as well as the i…"
type textarea "Just start"
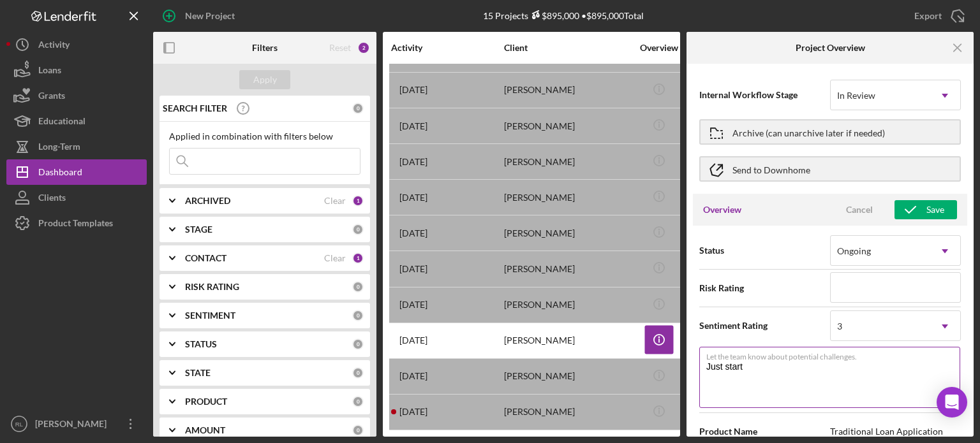
type textarea "Here's a snapshot of information that has been fully approved, as well as the i…"
type textarea "Just starti"
type textarea "Here's a snapshot of information that has been fully approved, as well as the i…"
type textarea "Just startin"
type textarea "Here's a snapshot of information that has been fully approved, as well as the i…"
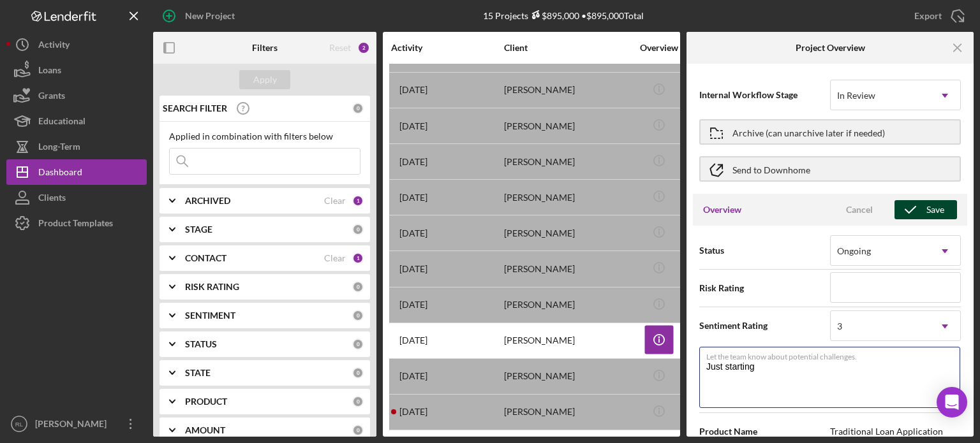
type textarea "Just starting"
click at [929, 205] on div "Save" at bounding box center [935, 209] width 18 height 19
type textarea "Here's a snapshot of information that has been fully approved, as well as the i…"
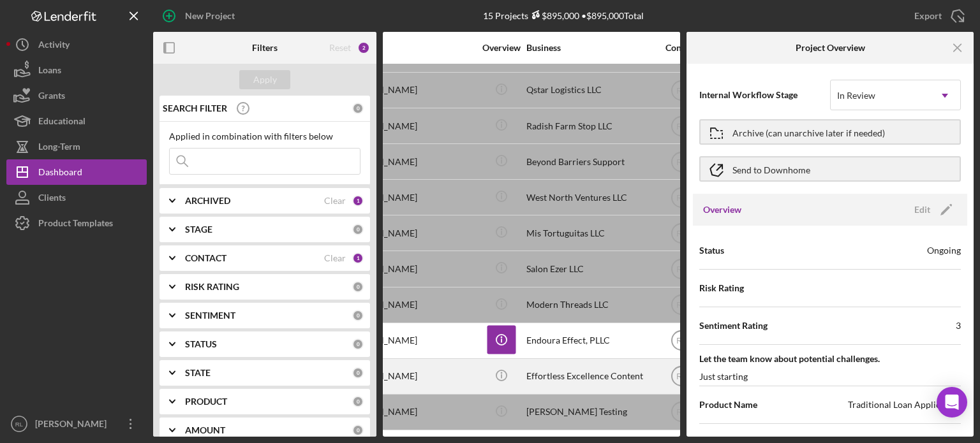
scroll to position [179, 156]
click at [510, 366] on icon "Icon/Info" at bounding box center [503, 375] width 29 height 29
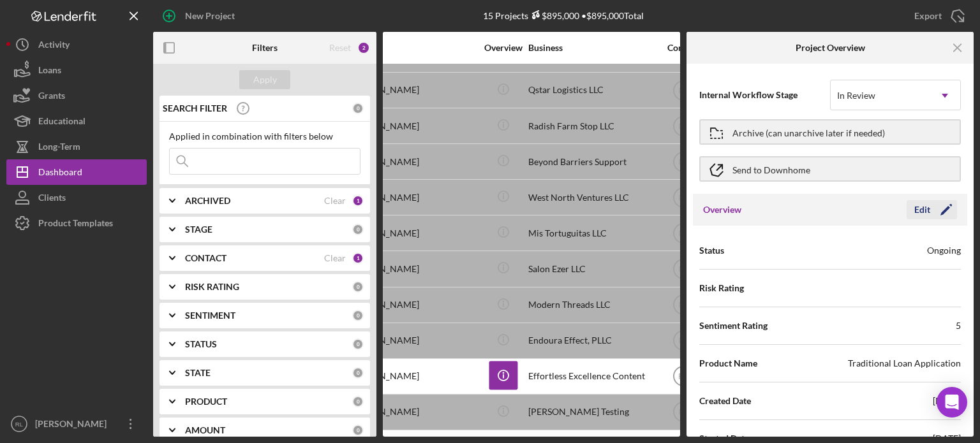
click at [933, 202] on icon "Icon/Edit" at bounding box center [946, 210] width 32 height 32
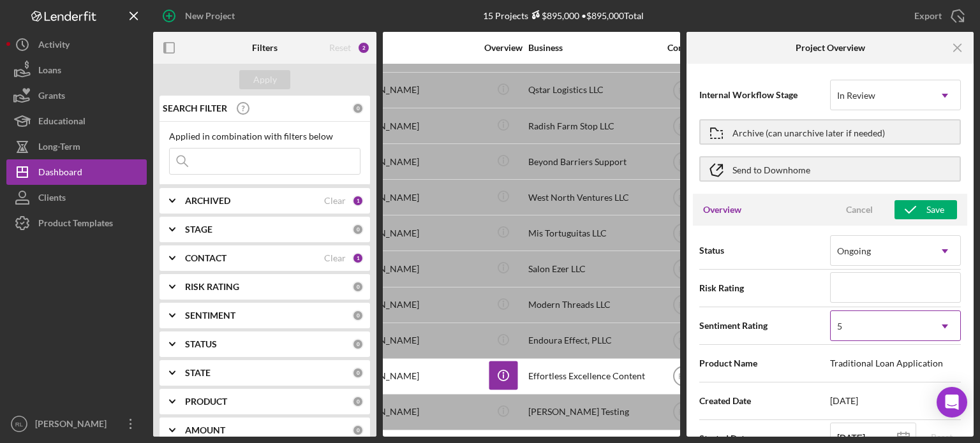
click at [893, 325] on div "5" at bounding box center [879, 326] width 99 height 29
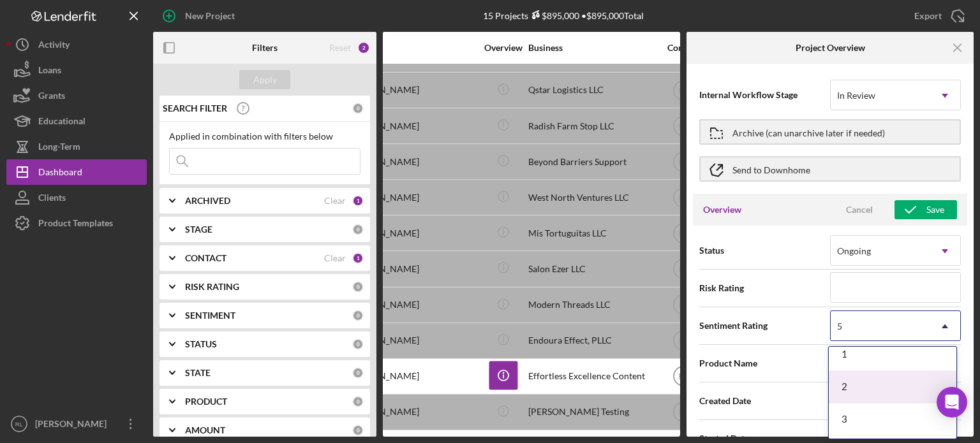
scroll to position [43, 0]
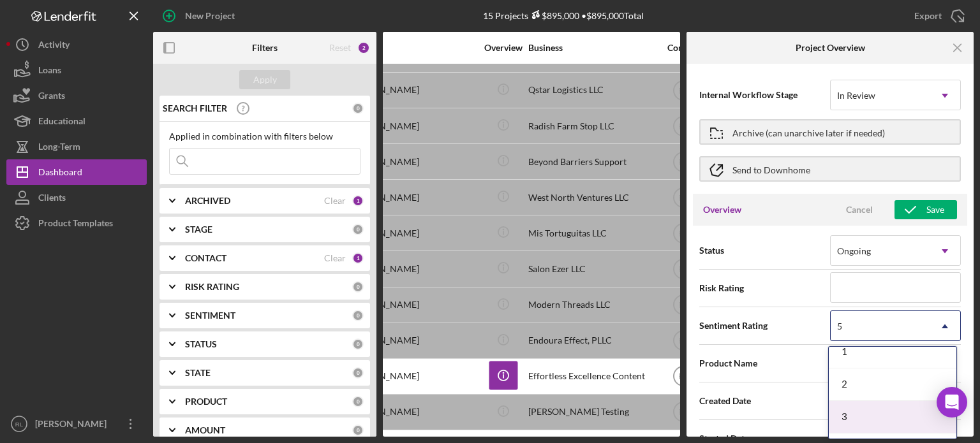
click at [854, 416] on div "3" at bounding box center [893, 417] width 128 height 33
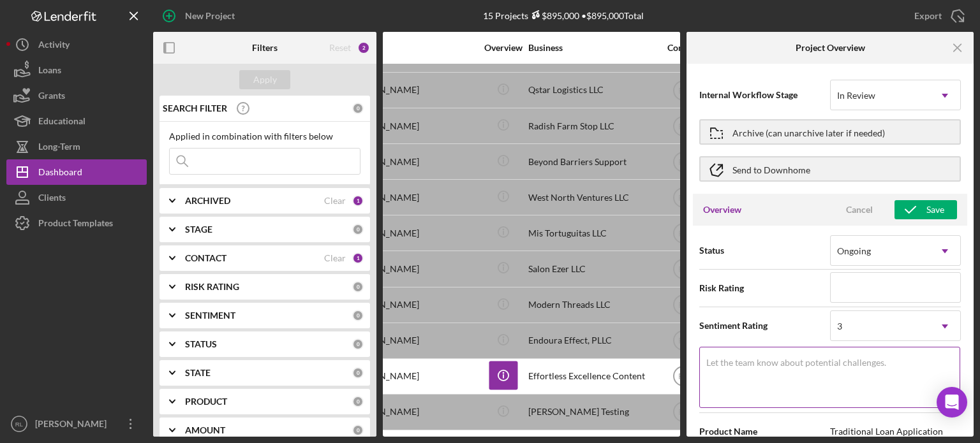
click at [781, 367] on label "Let the team know about potential challenges." at bounding box center [796, 363] width 180 height 10
click at [781, 367] on textarea "Let the team know about potential challenges." at bounding box center [829, 377] width 261 height 61
type textarea "Here's a snapshot of information that has been fully approved, as well as the i…"
type textarea "J"
type textarea "Here's a snapshot of information that has been fully approved, as well as the i…"
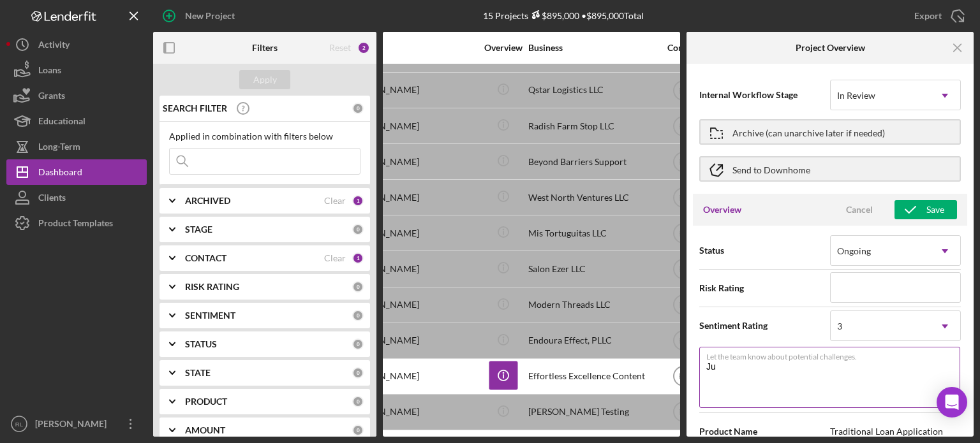
type textarea "[DEMOGRAPHIC_DATA]"
type textarea "Here's a snapshot of information that has been fully approved, as well as the i…"
type textarea "Just"
type textarea "Here's a snapshot of information that has been fully approved, as well as the i…"
type textarea "Just"
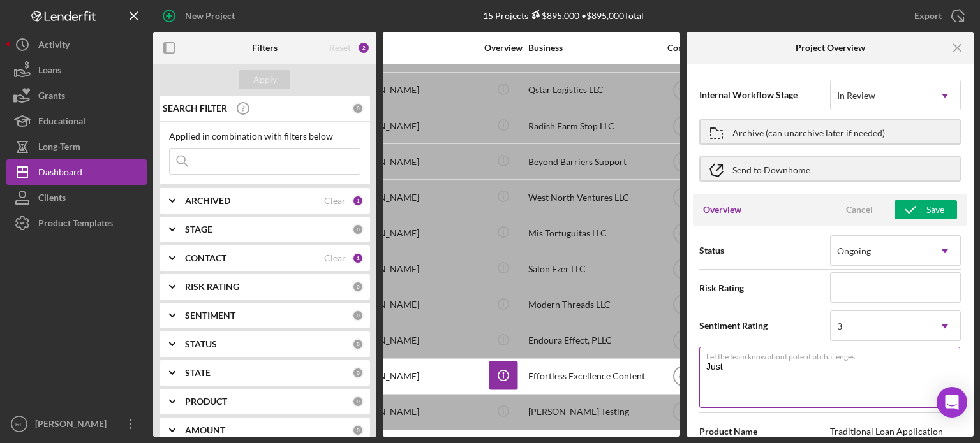
type textarea "Here's a snapshot of information that has been fully approved, as well as the i…"
type textarea "Just S"
type textarea "Here's a snapshot of information that has been fully approved, as well as the i…"
type textarea "Just Sta"
type textarea "Here's a snapshot of information that has been fully approved, as well as the i…"
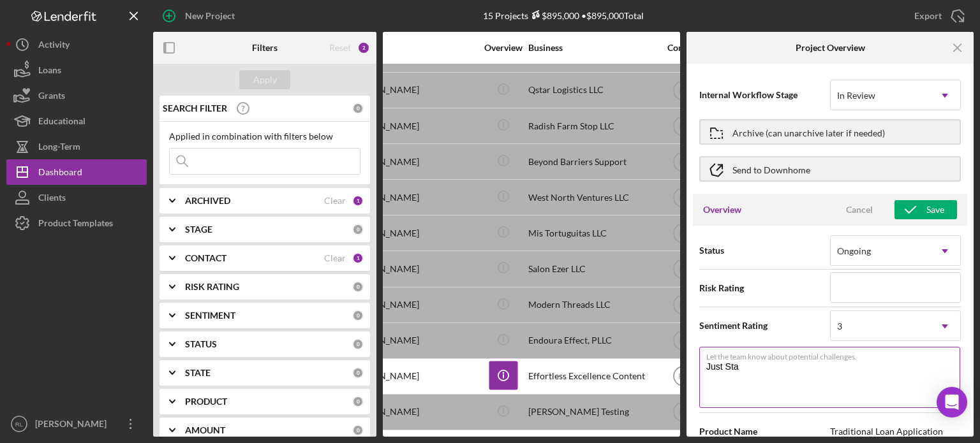
type textarea "Just Star"
type textarea "Here's a snapshot of information that has been fully approved, as well as the i…"
type textarea "Just Start"
type textarea "Here's a snapshot of information that has been fully approved, as well as the i…"
type textarea "Just Startin"
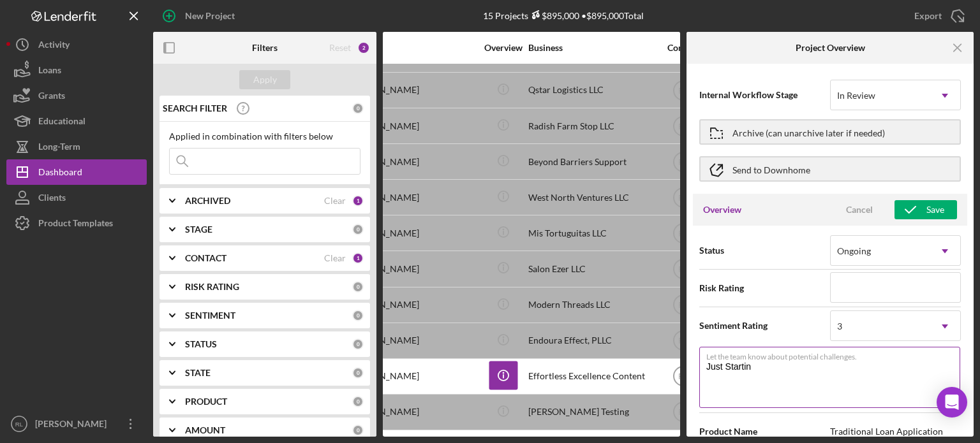
type textarea "Here's a snapshot of information that has been fully approved, as well as the i…"
type textarea "Just Starting"
click at [927, 207] on div "Save" at bounding box center [935, 209] width 18 height 19
type textarea "Here's a snapshot of information that has been fully approved, as well as the i…"
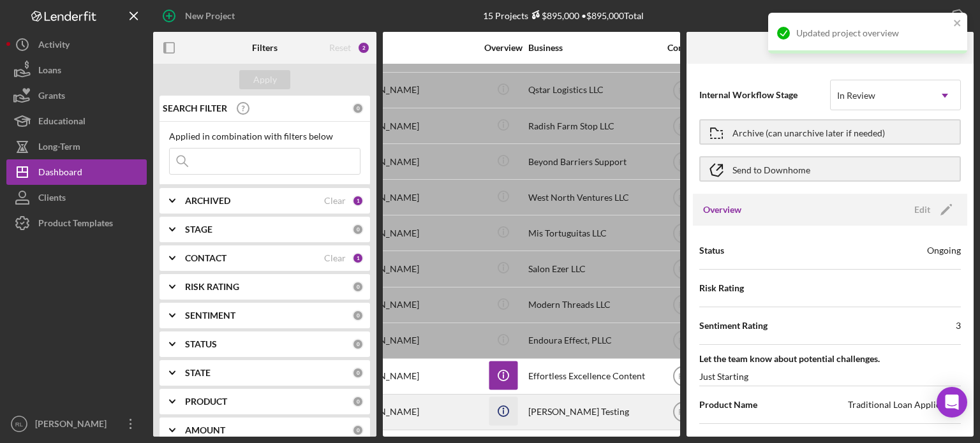
click at [513, 400] on icon "Icon/Info" at bounding box center [503, 411] width 29 height 29
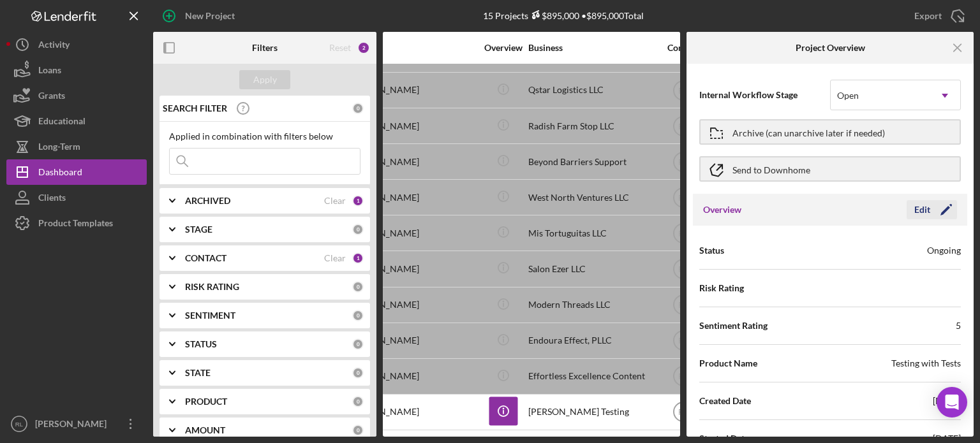
click at [931, 203] on icon "Icon/Edit" at bounding box center [946, 210] width 32 height 32
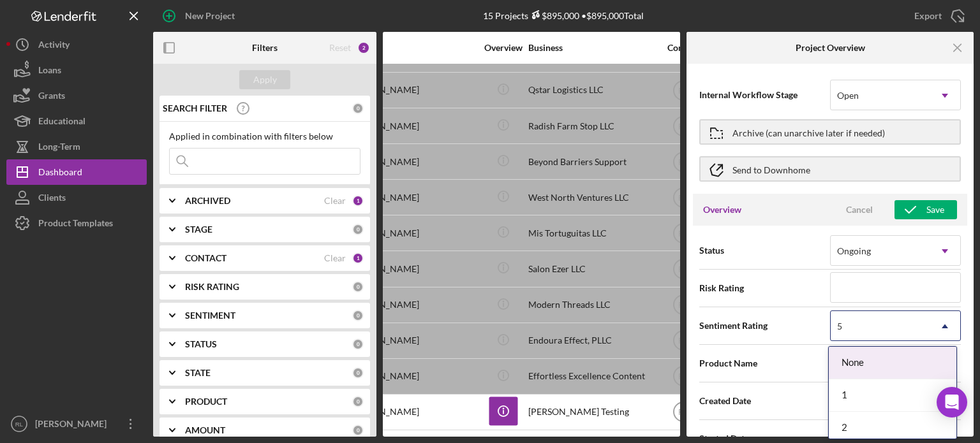
click at [875, 328] on div "5" at bounding box center [879, 326] width 99 height 29
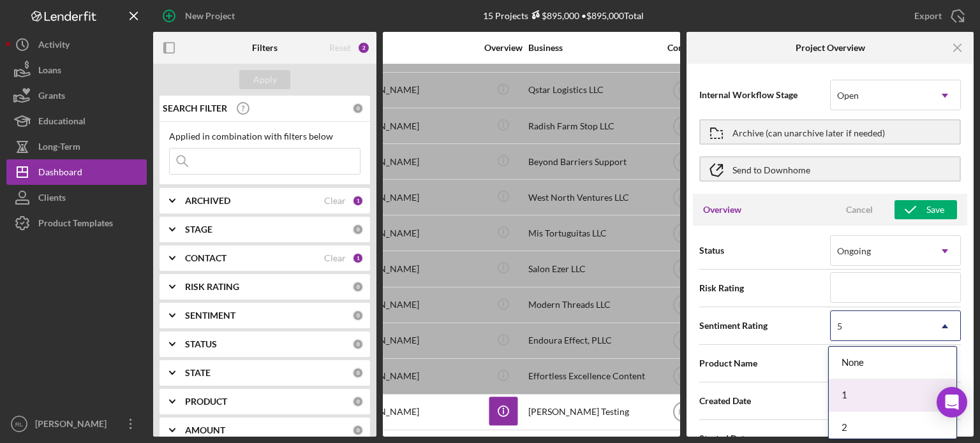
click at [847, 393] on div "1" at bounding box center [893, 395] width 128 height 33
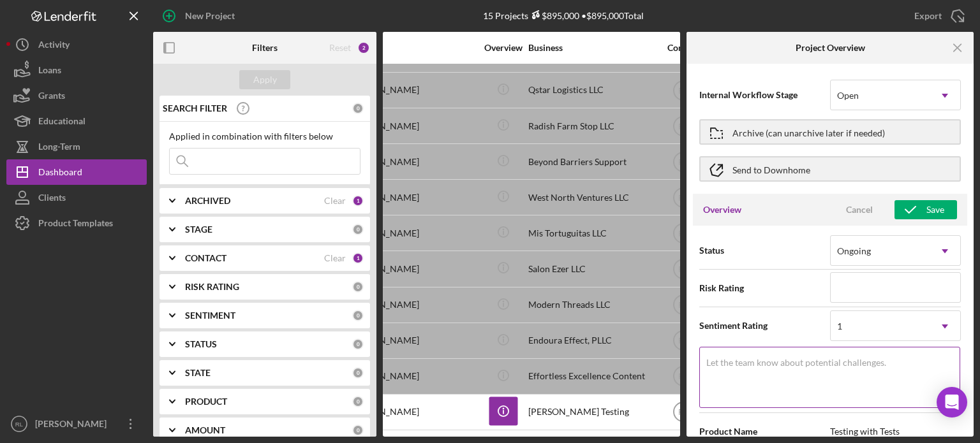
click at [780, 387] on textarea "Let the team know about potential challenges." at bounding box center [829, 377] width 261 height 61
type textarea "Test Project not real project"
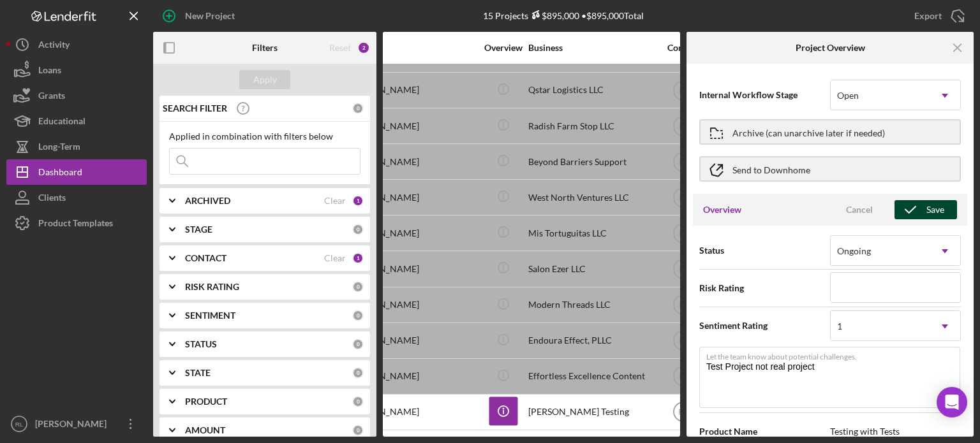
click at [926, 212] on div "Save" at bounding box center [935, 209] width 18 height 19
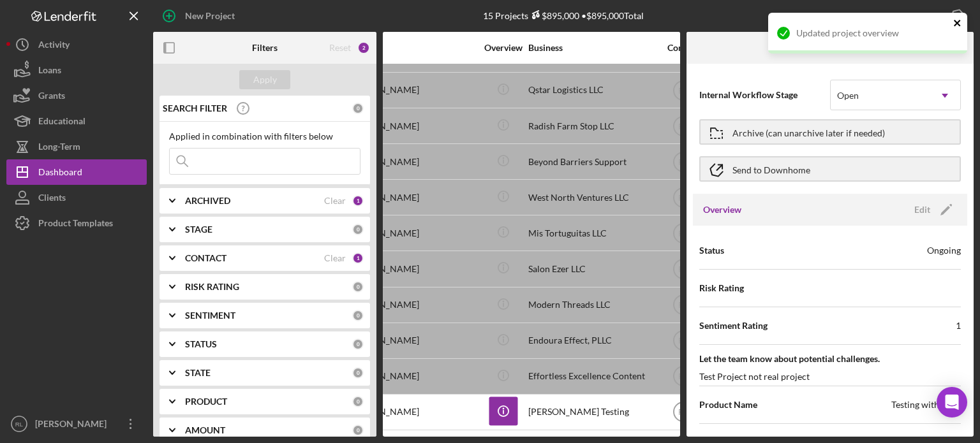
click at [961, 21] on icon "close" at bounding box center [957, 23] width 9 height 10
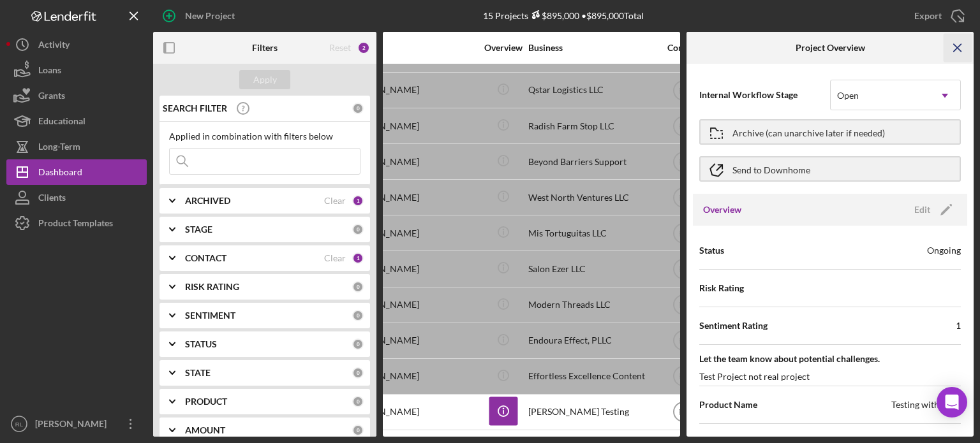
click at [950, 52] on icon "Icon/Menu Close" at bounding box center [957, 48] width 29 height 29
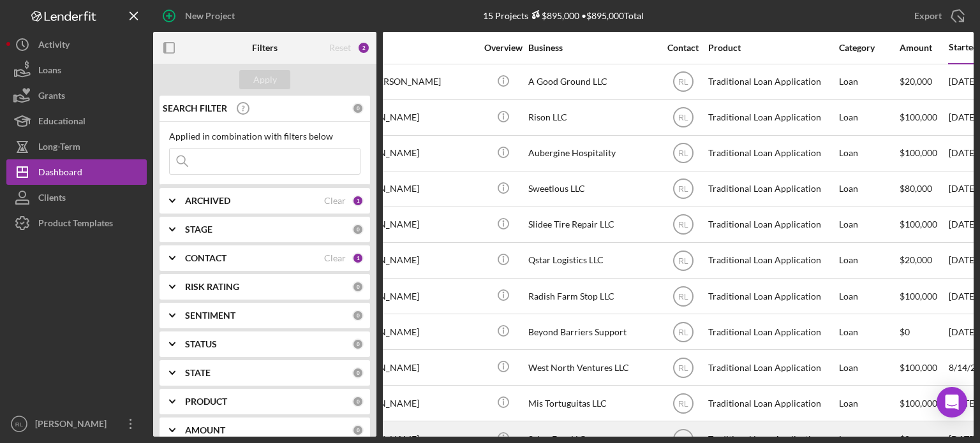
scroll to position [0, 0]
